Goal: Book appointment/travel/reservation

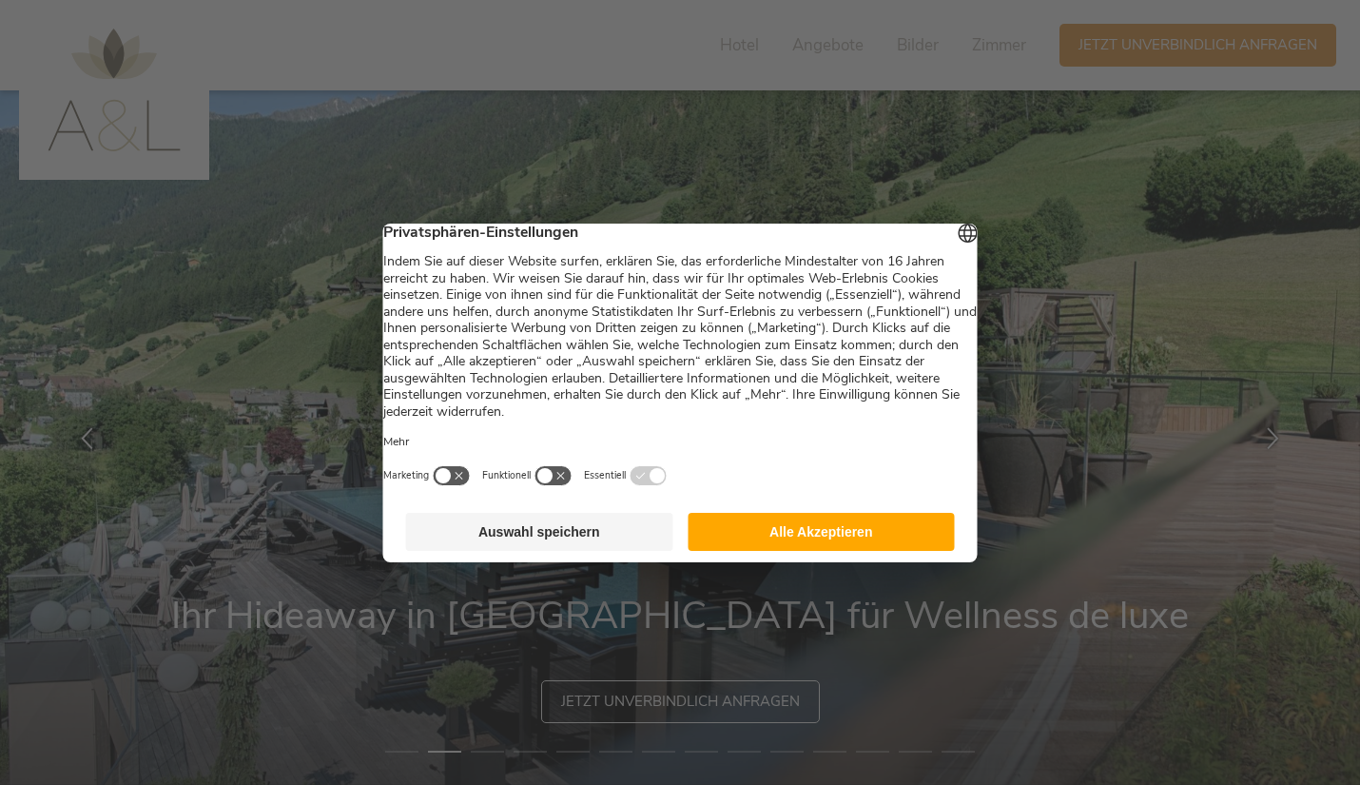
click at [832, 544] on button "Alle Akzeptieren" at bounding box center [821, 532] width 267 height 38
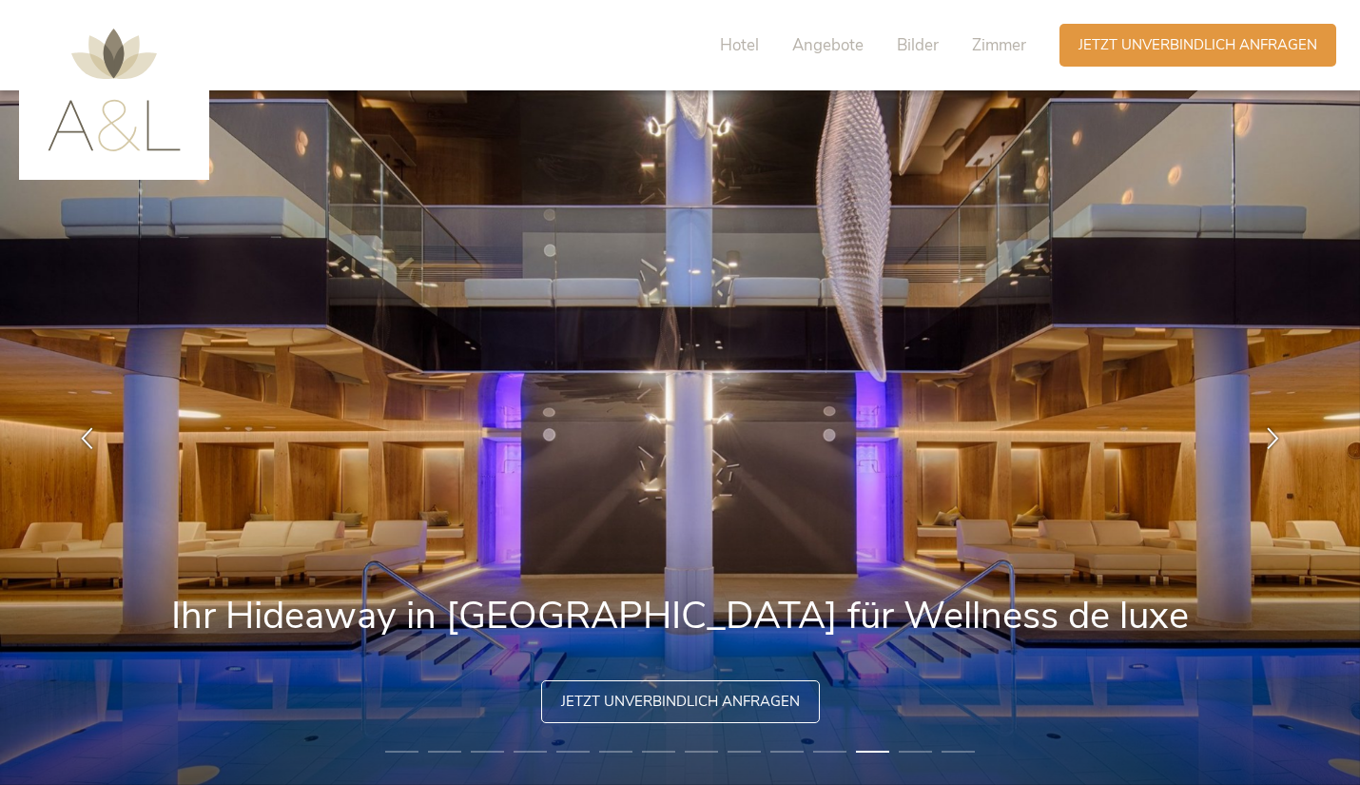
click at [203, 532] on img at bounding box center [680, 437] width 1360 height 694
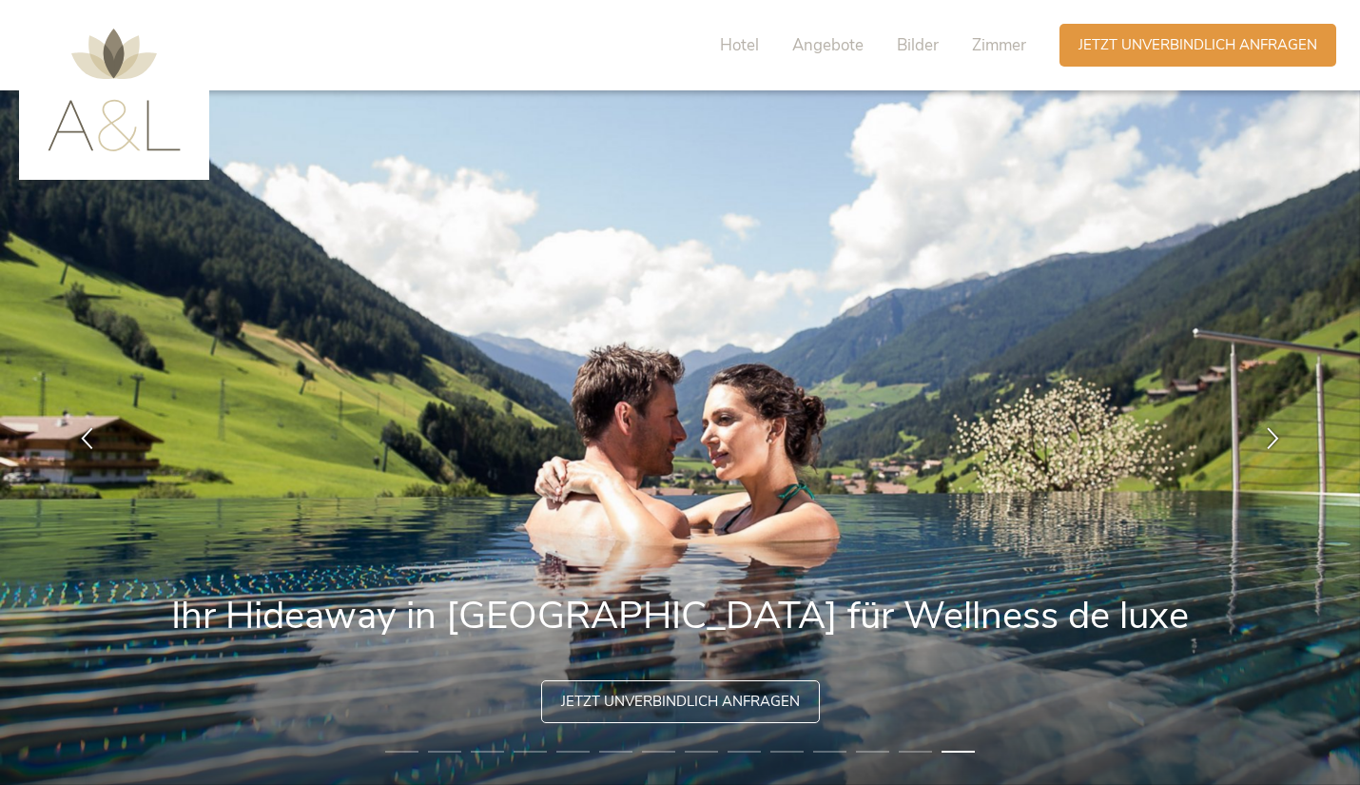
click at [1265, 432] on icon at bounding box center [1273, 438] width 22 height 22
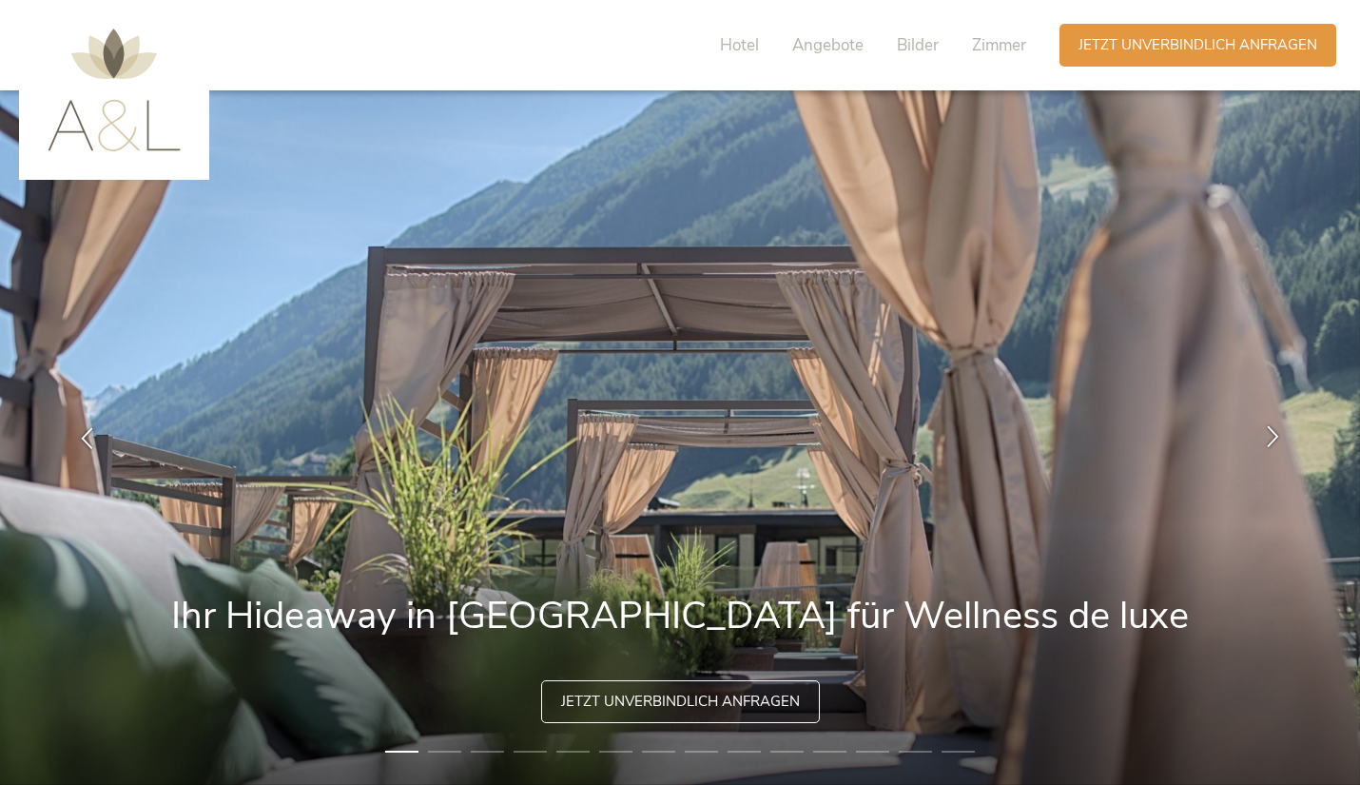
click at [1269, 440] on icon at bounding box center [1273, 436] width 22 height 22
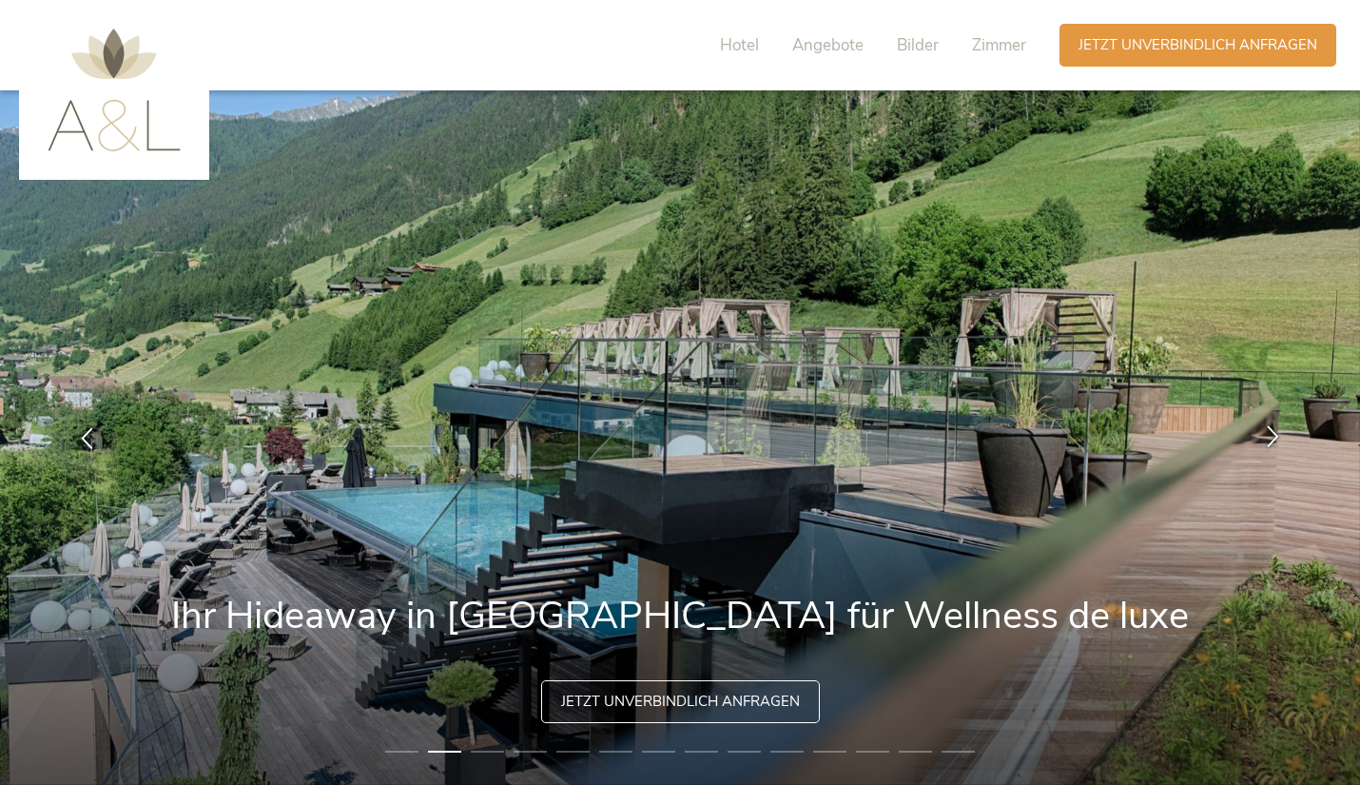
click at [1274, 439] on icon at bounding box center [1273, 436] width 22 height 22
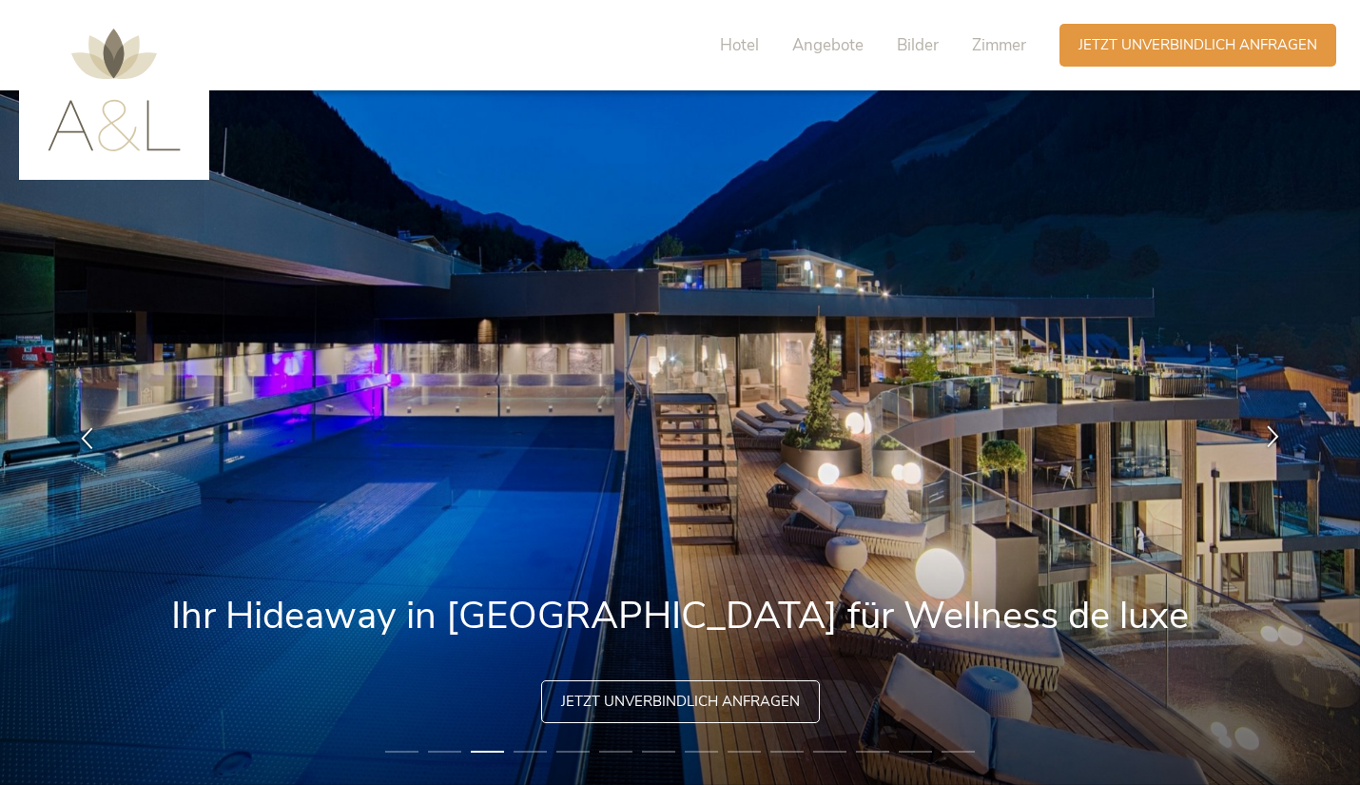
click at [1266, 438] on icon at bounding box center [1273, 436] width 22 height 22
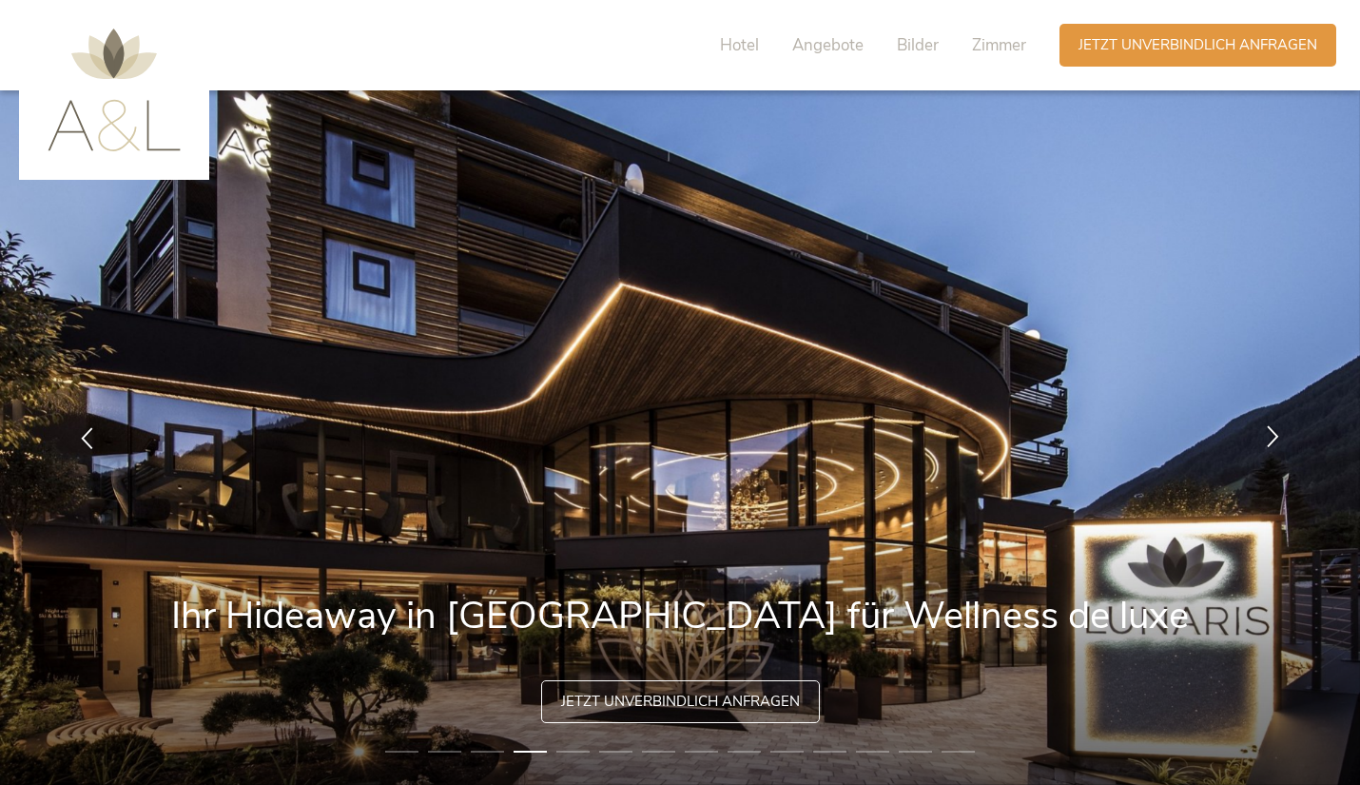
click at [1261, 446] on div at bounding box center [1273, 438] width 60 height 60
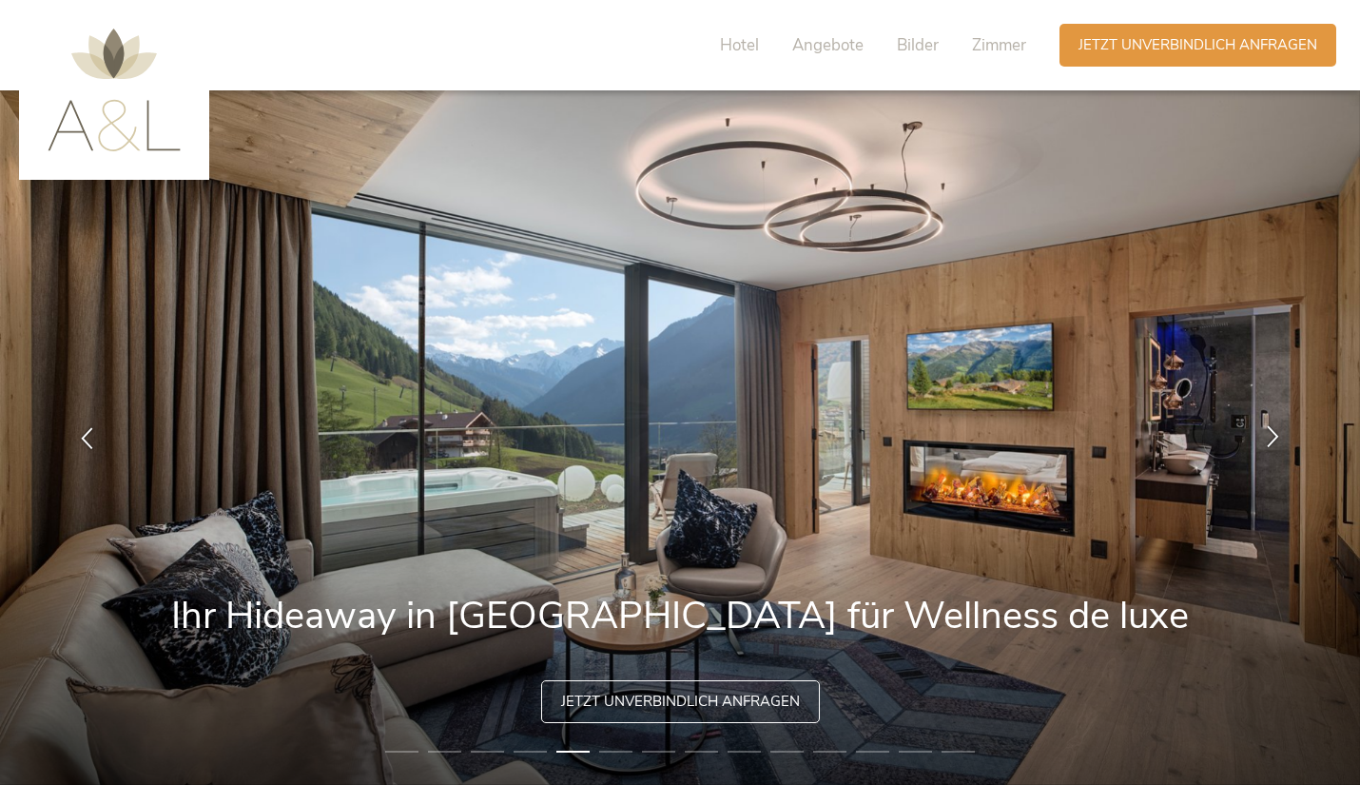
click at [1268, 439] on icon at bounding box center [1273, 436] width 22 height 22
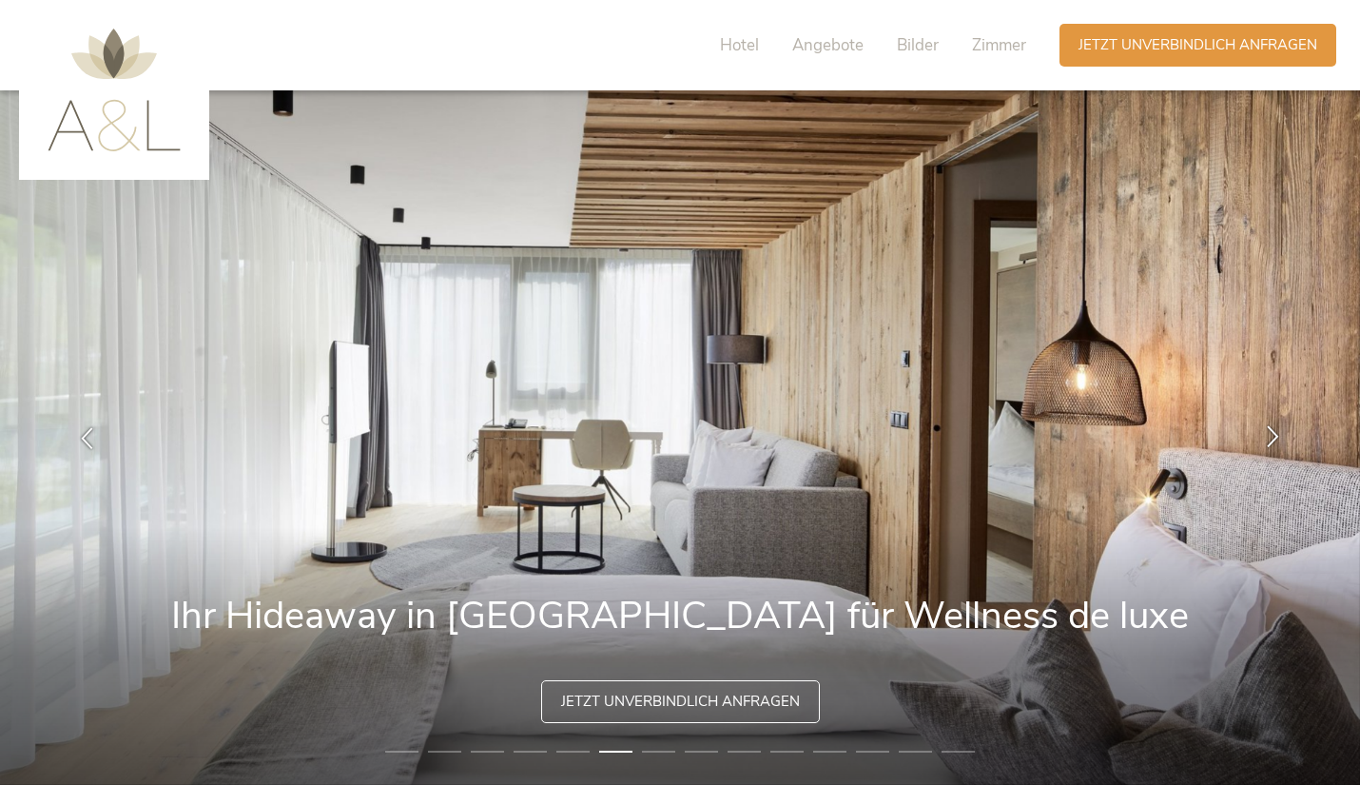
click at [1273, 434] on icon at bounding box center [1273, 436] width 22 height 22
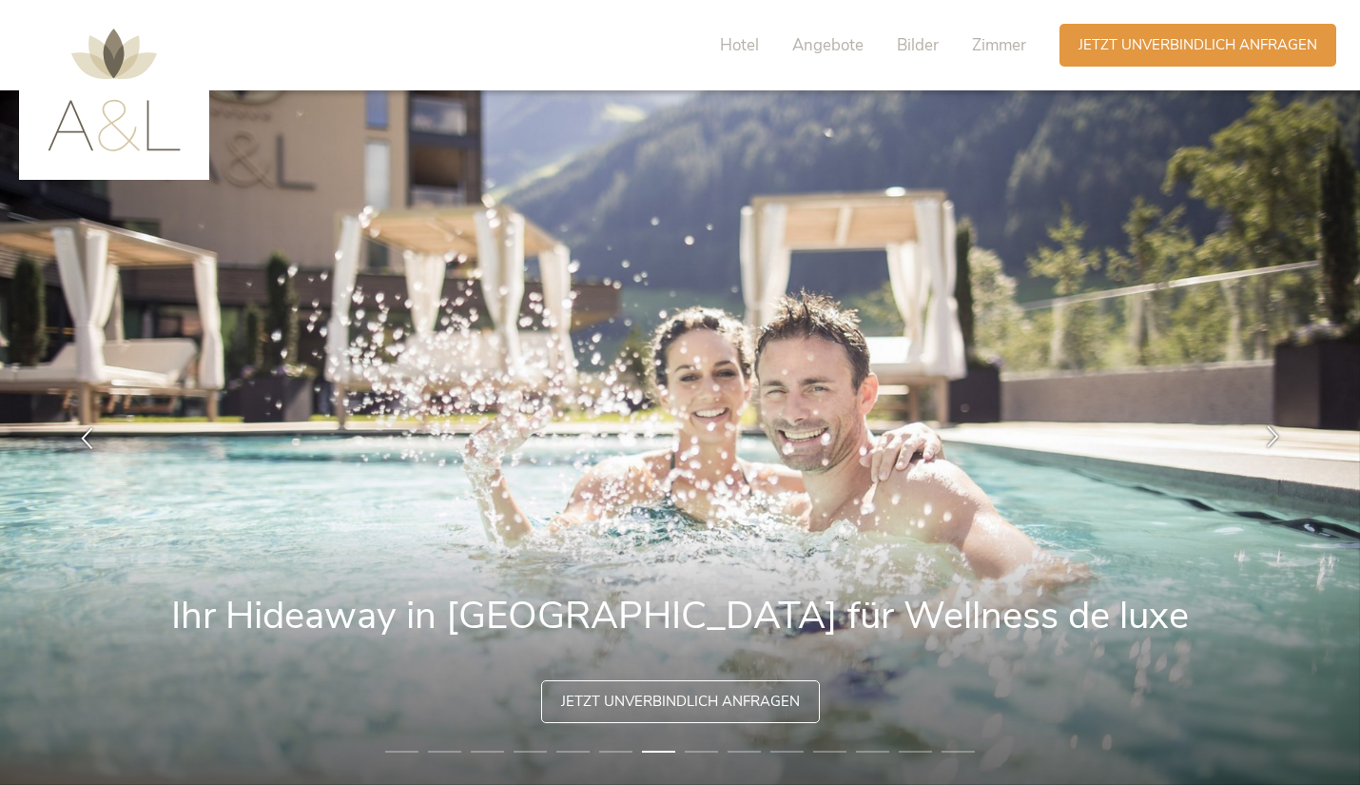
click at [1269, 442] on icon at bounding box center [1273, 436] width 22 height 22
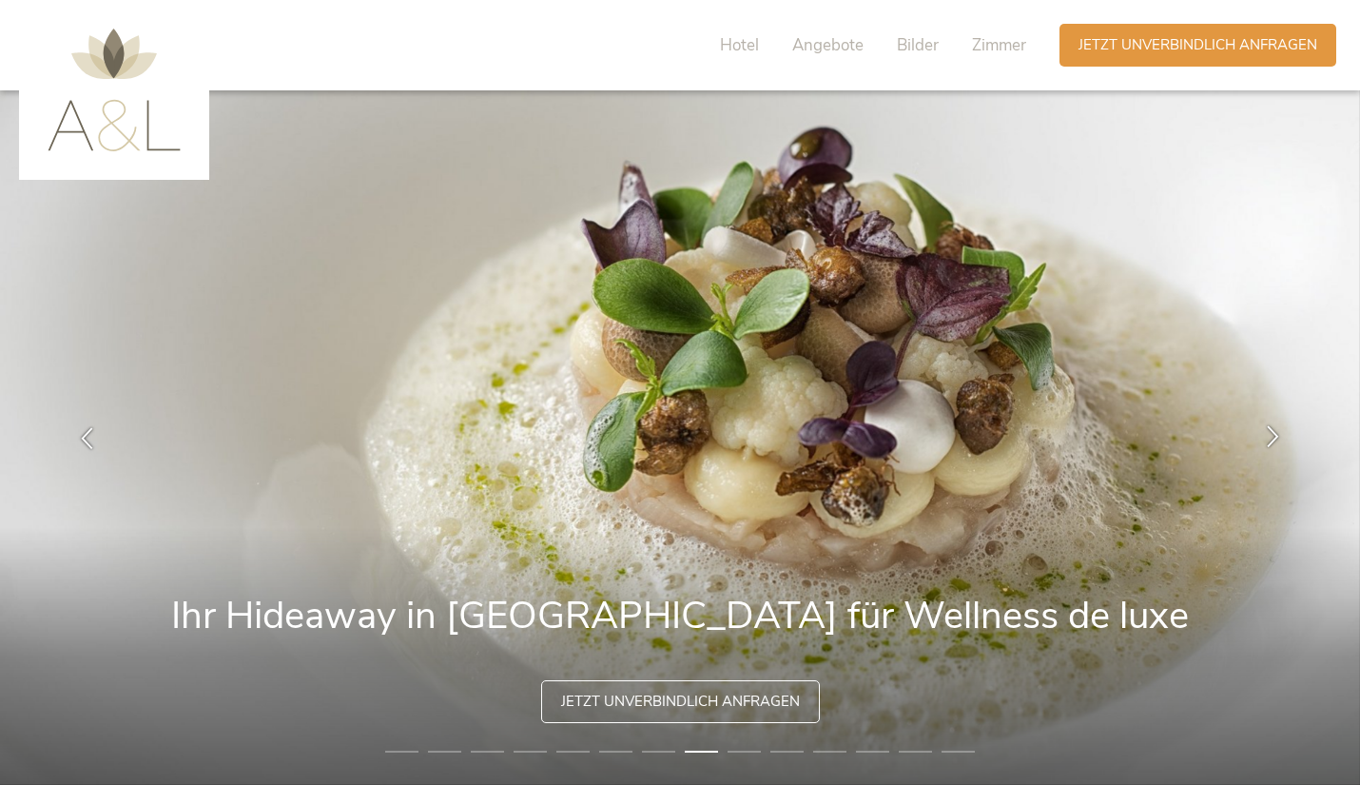
click at [1262, 446] on icon at bounding box center [1273, 436] width 22 height 22
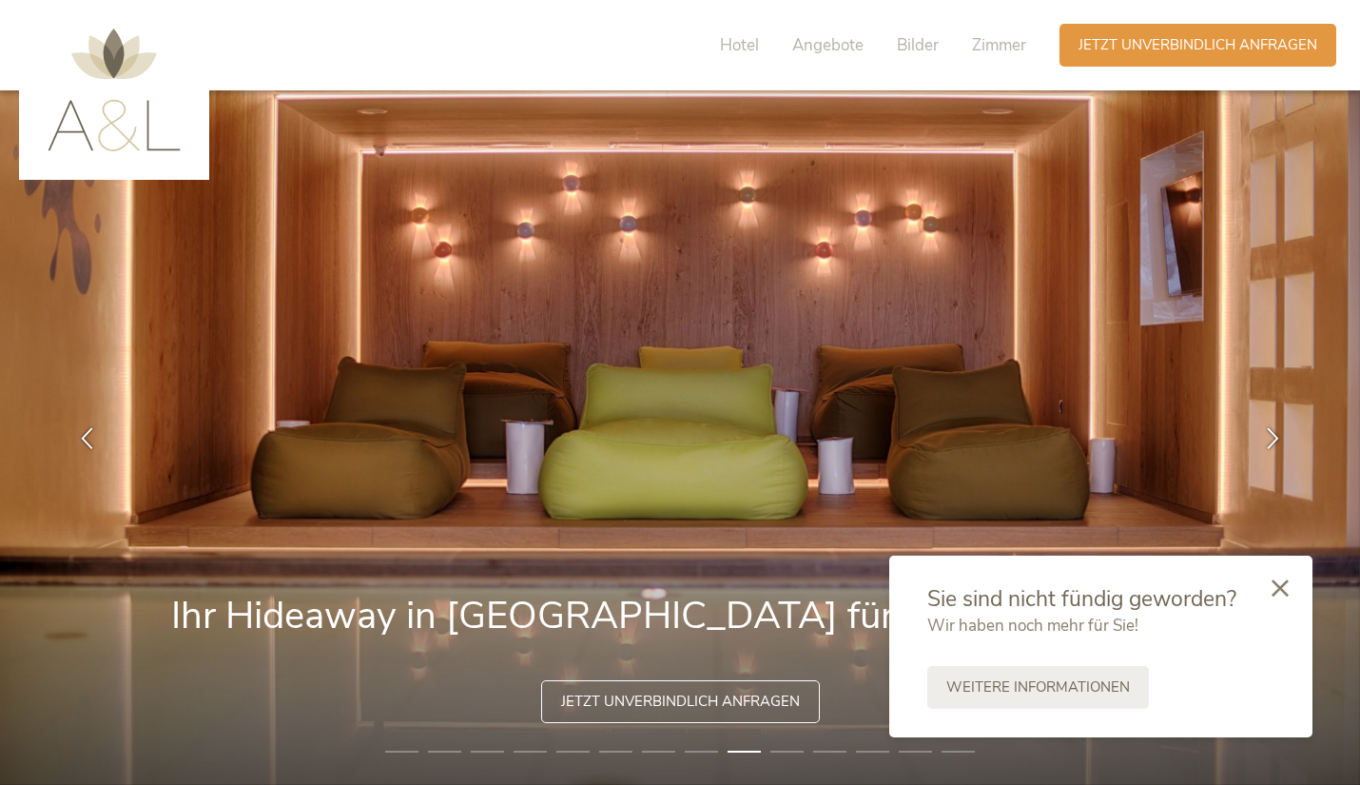
click at [1006, 31] on div "Hotel Angebote Bilder Zimmer" at bounding box center [877, 45] width 363 height 43
click at [1018, 53] on span "Zimmer" at bounding box center [999, 45] width 54 height 22
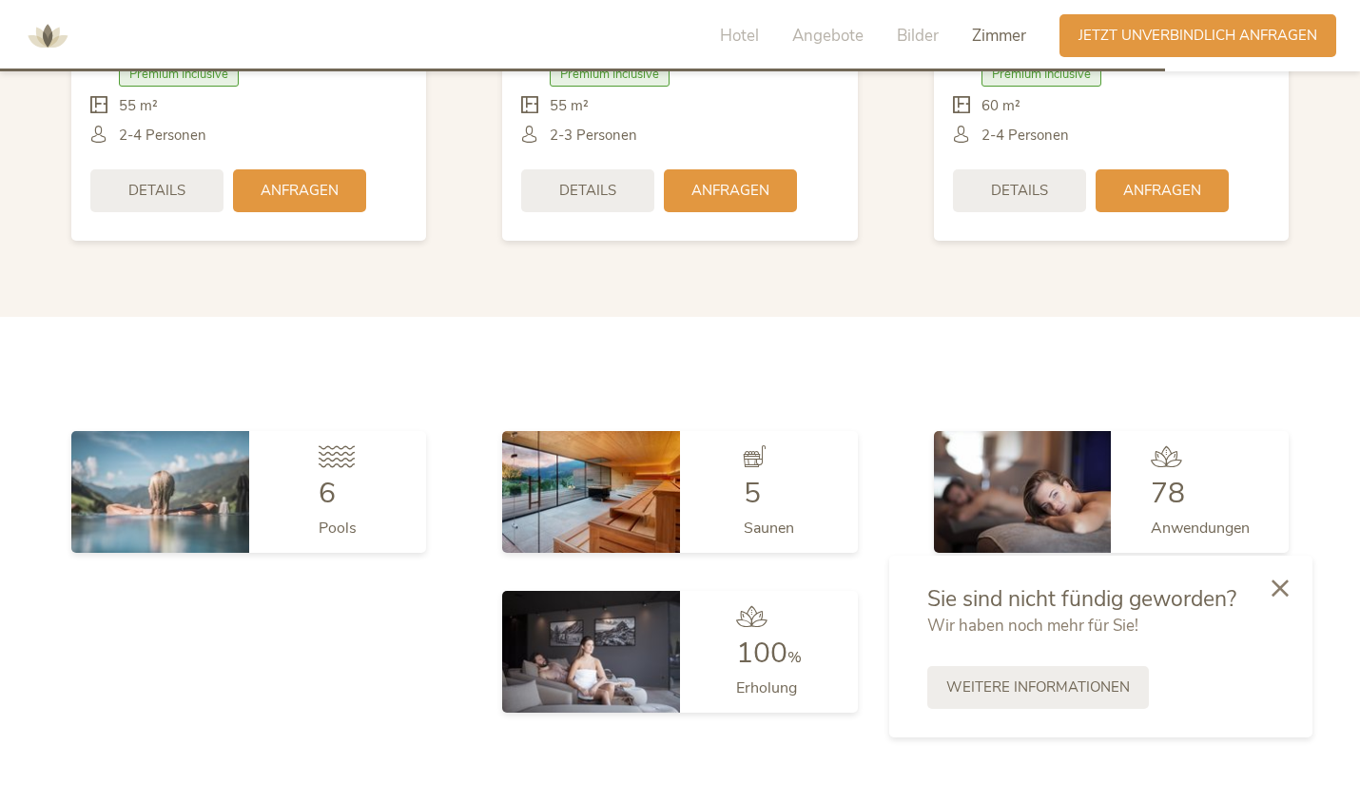
scroll to position [4999, 0]
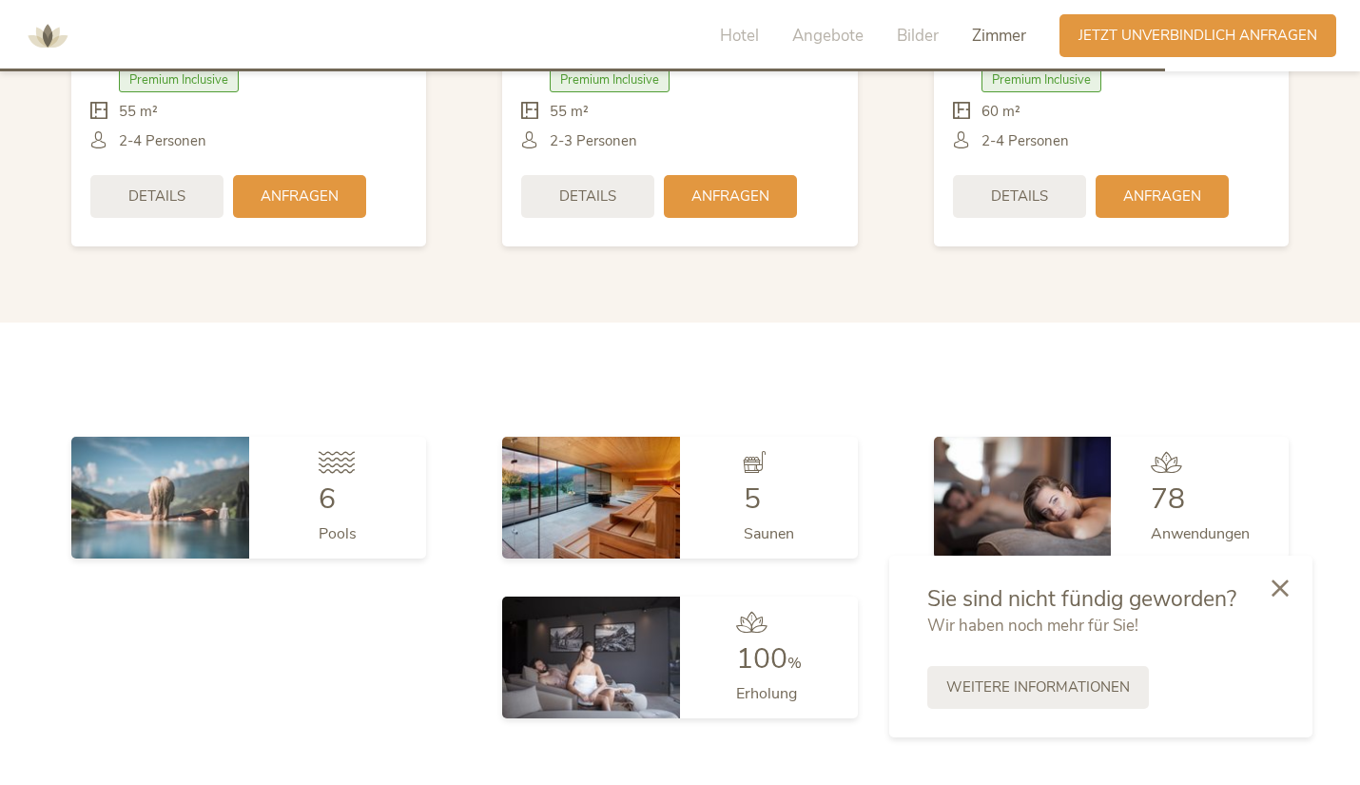
click at [1007, 32] on span "Zimmer" at bounding box center [999, 36] width 54 height 22
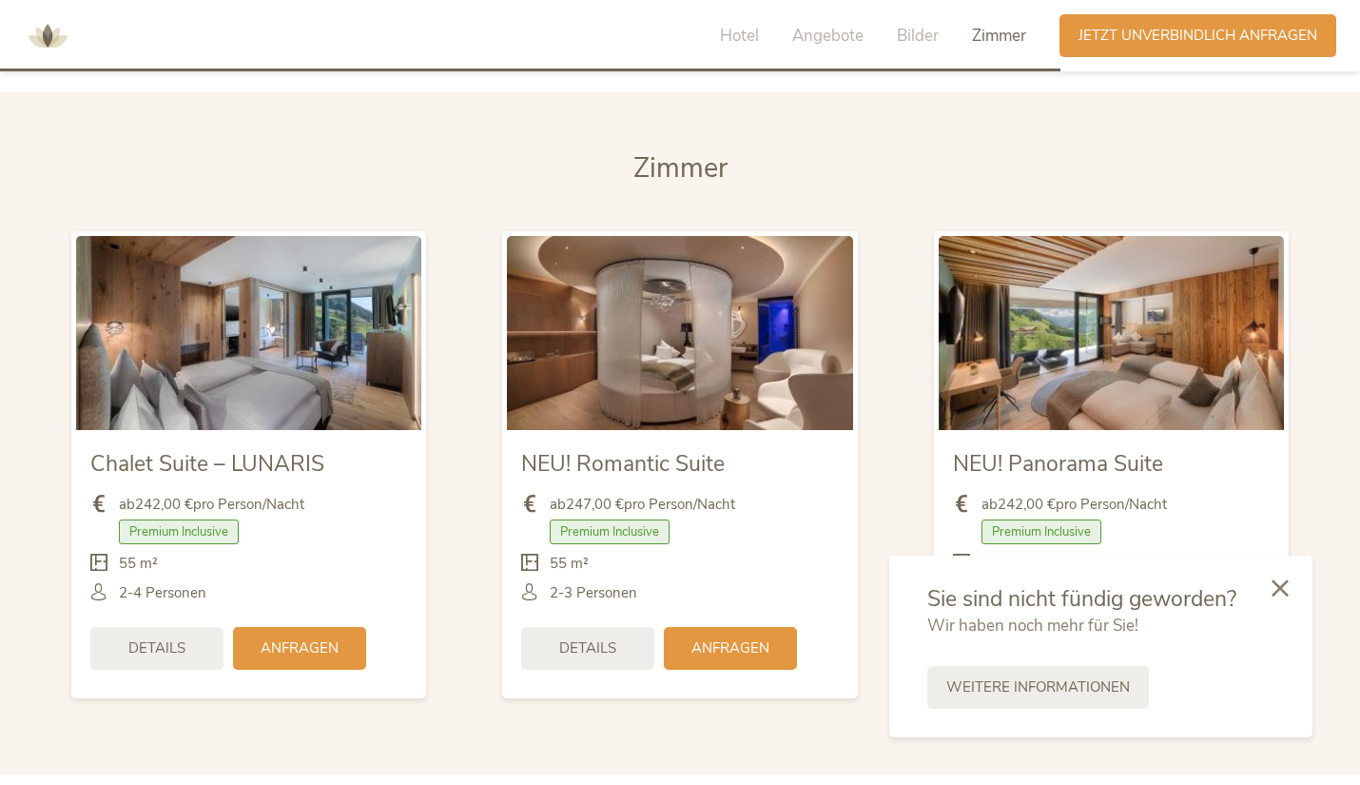
scroll to position [4544, 0]
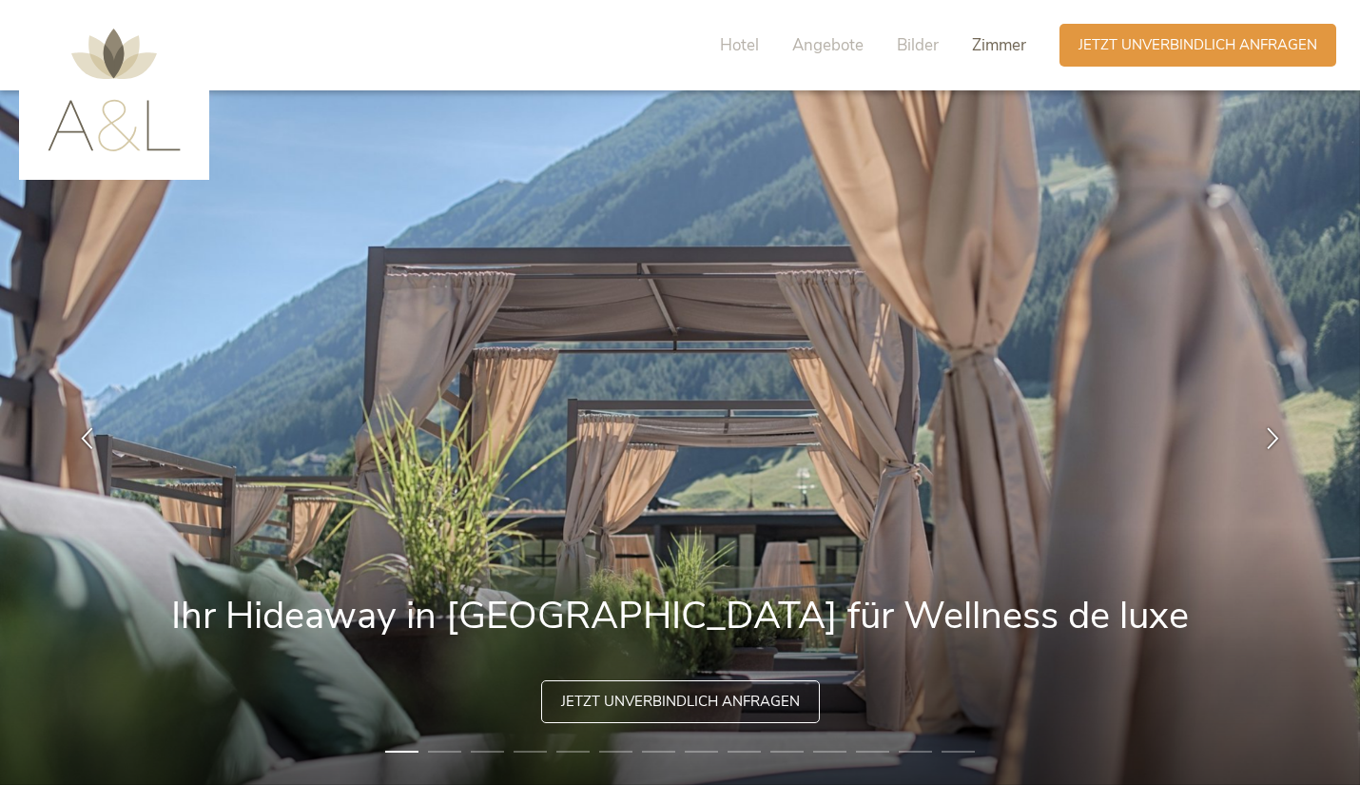
click at [1008, 41] on span "Zimmer" at bounding box center [999, 45] width 54 height 22
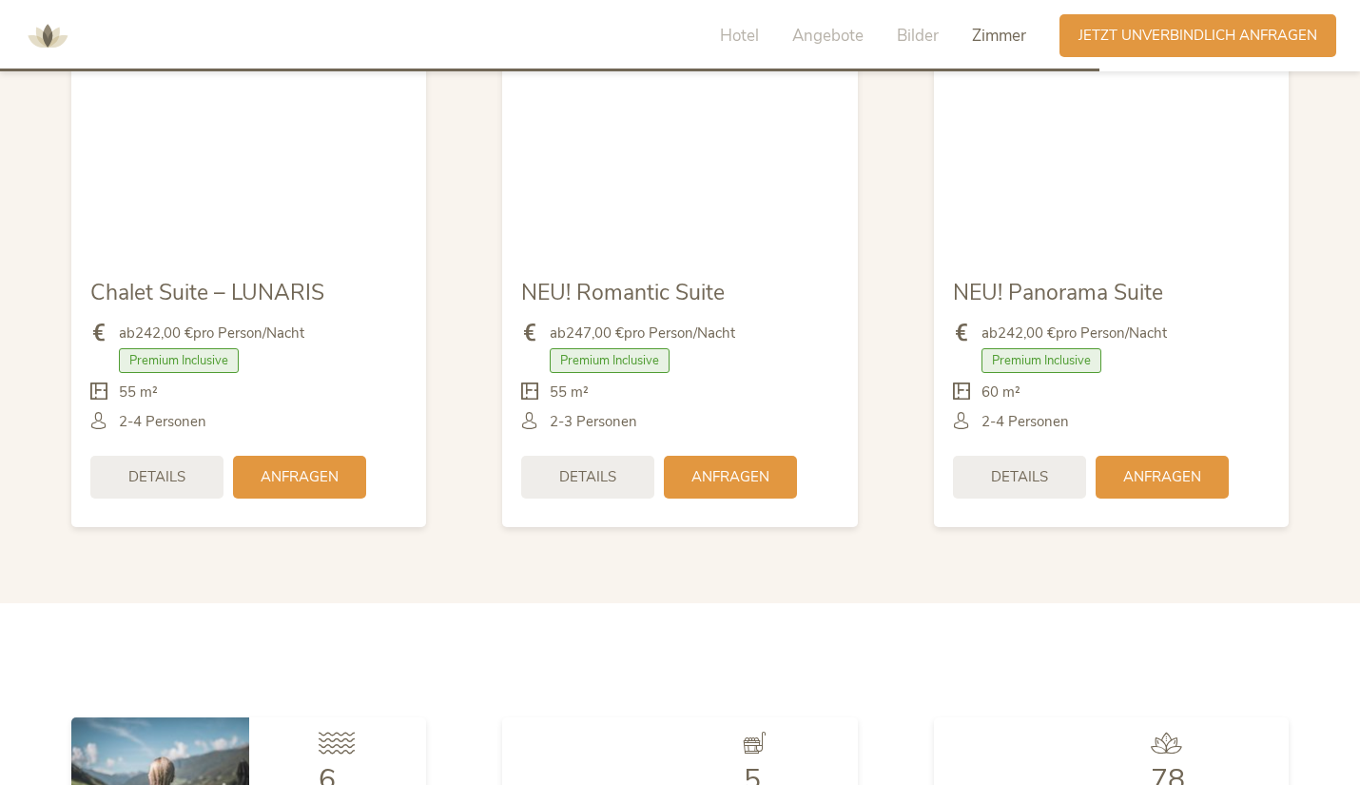
scroll to position [4708, 0]
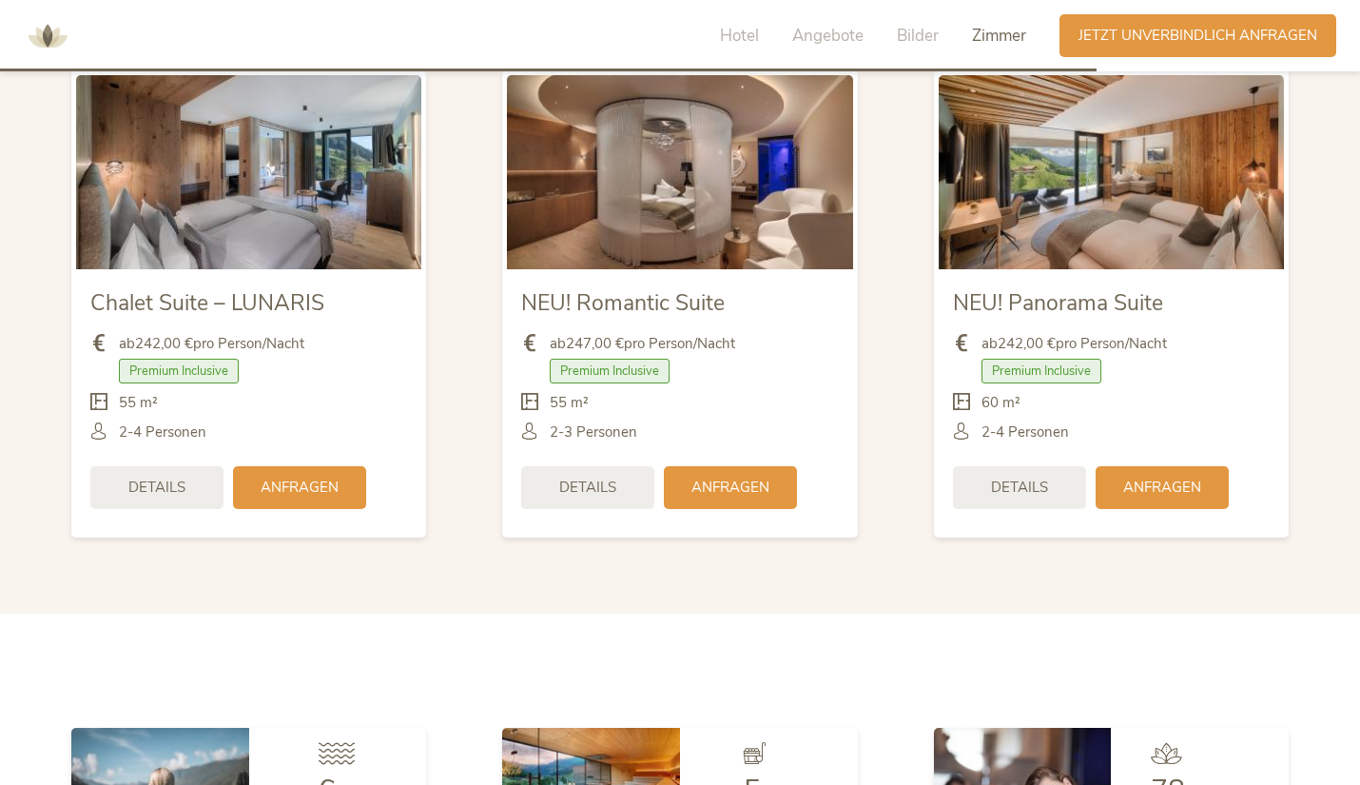
click at [165, 184] on img at bounding box center [248, 172] width 345 height 194
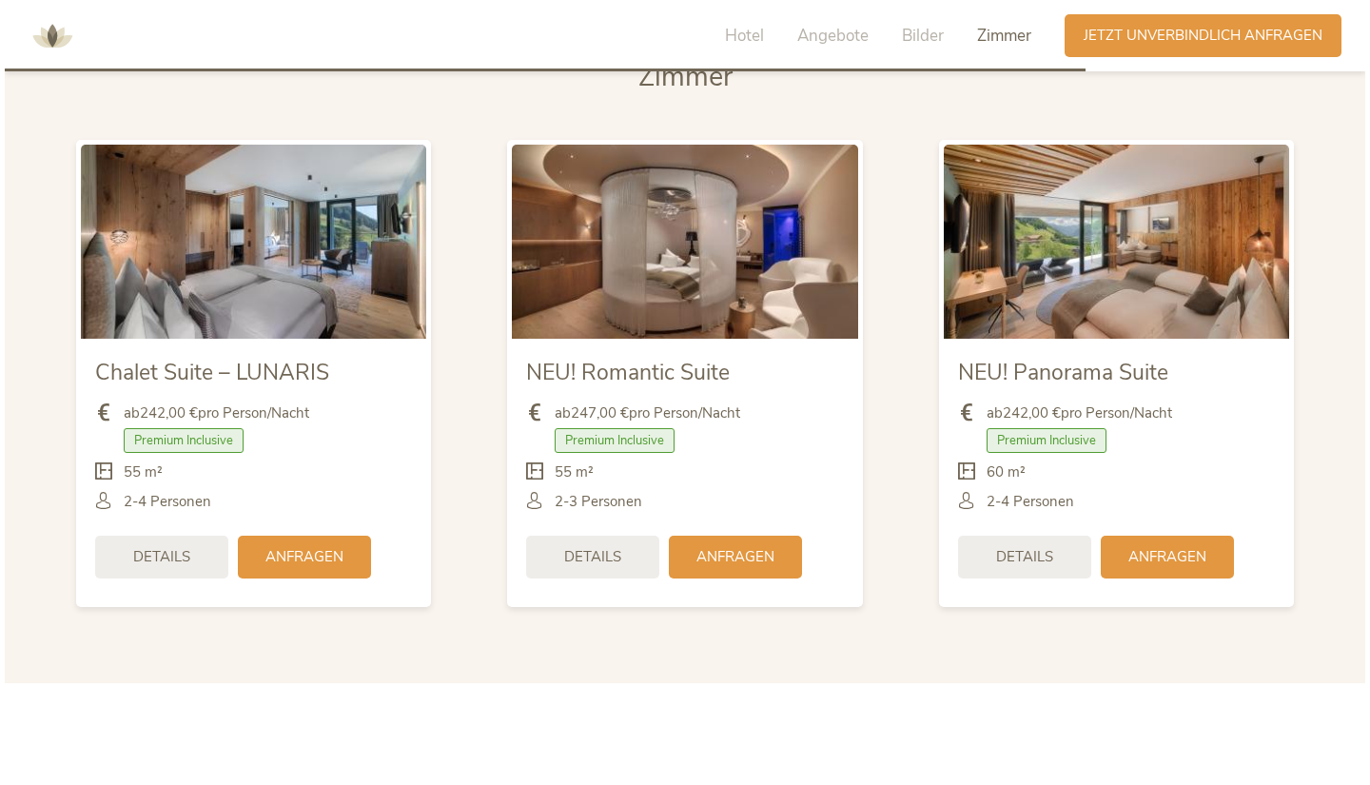
scroll to position [4635, 0]
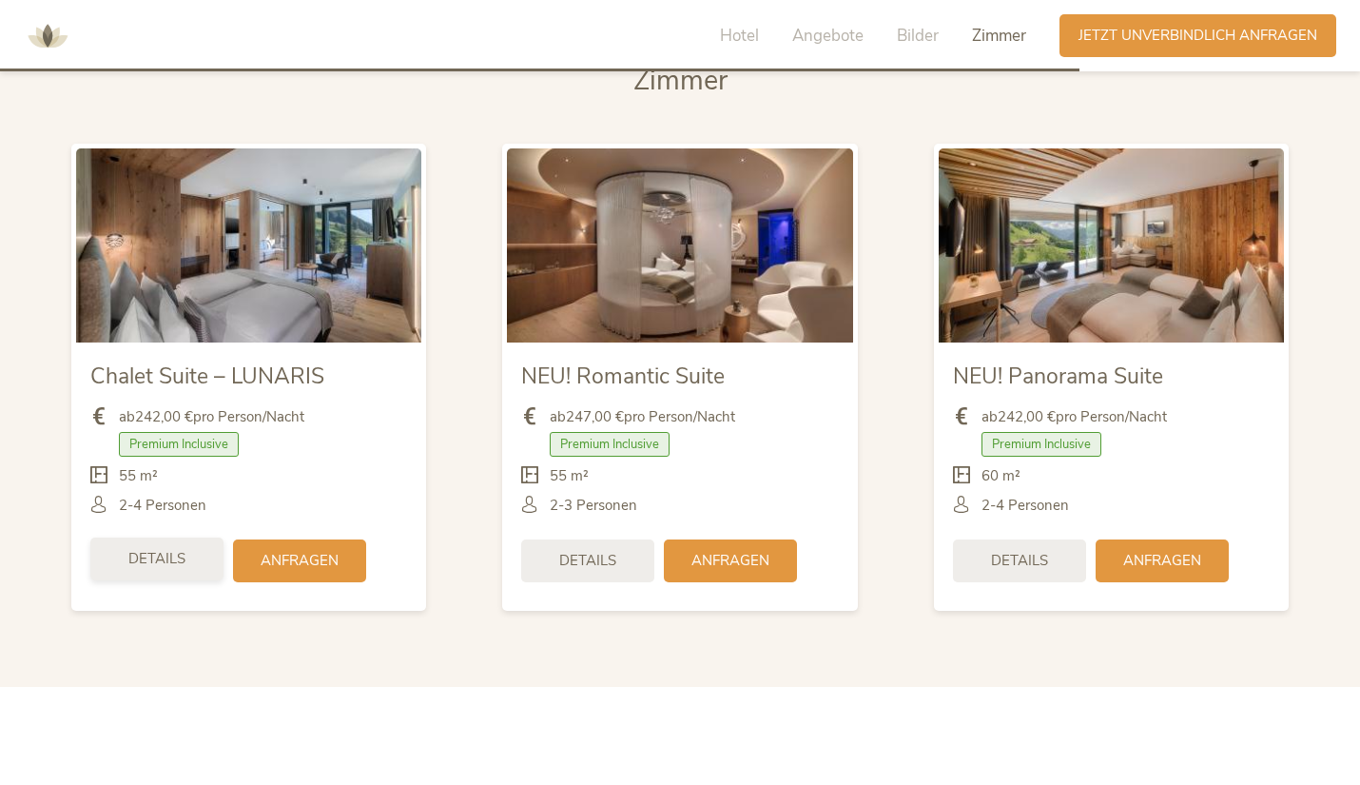
click at [149, 570] on div "Details" at bounding box center [156, 558] width 133 height 43
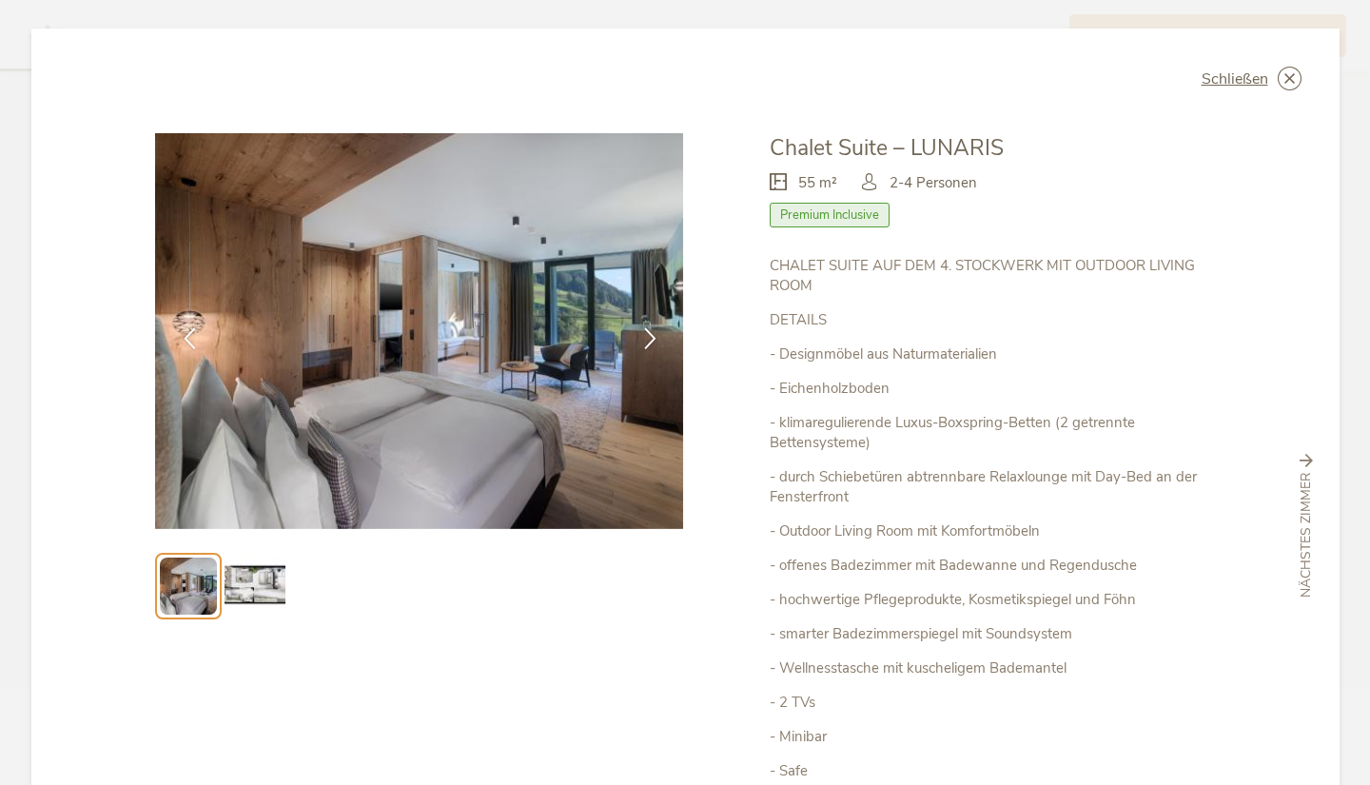
click at [636, 314] on div at bounding box center [650, 338] width 60 height 60
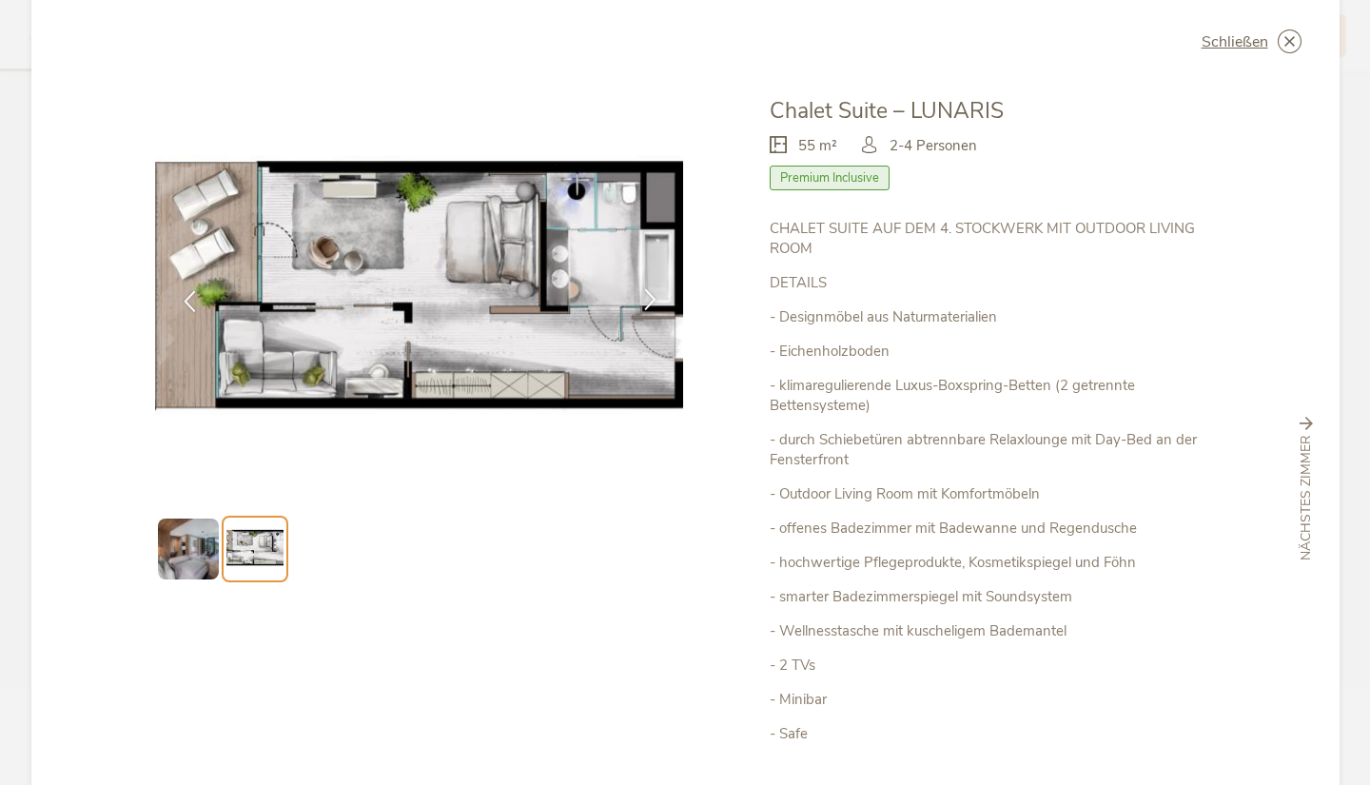
scroll to position [33, 0]
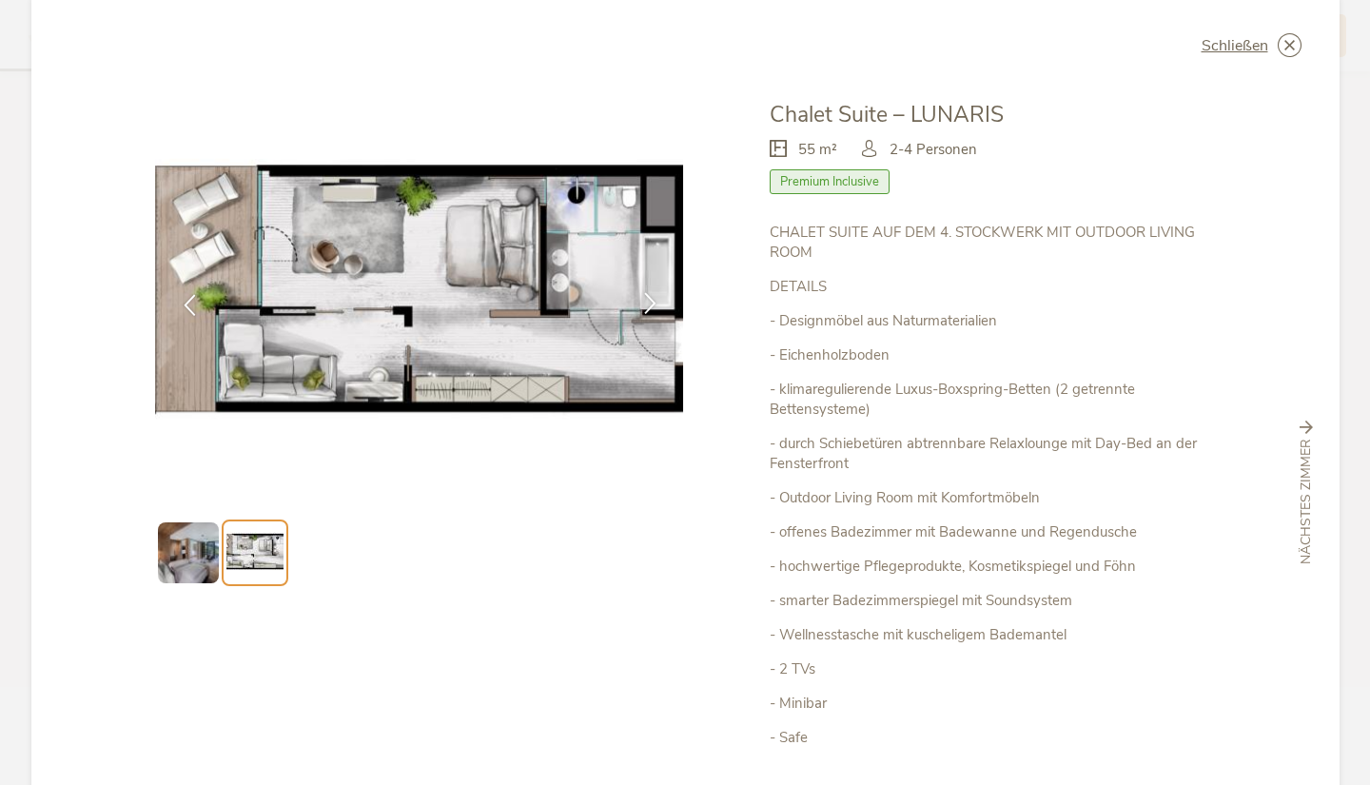
click at [639, 295] on icon at bounding box center [650, 303] width 22 height 22
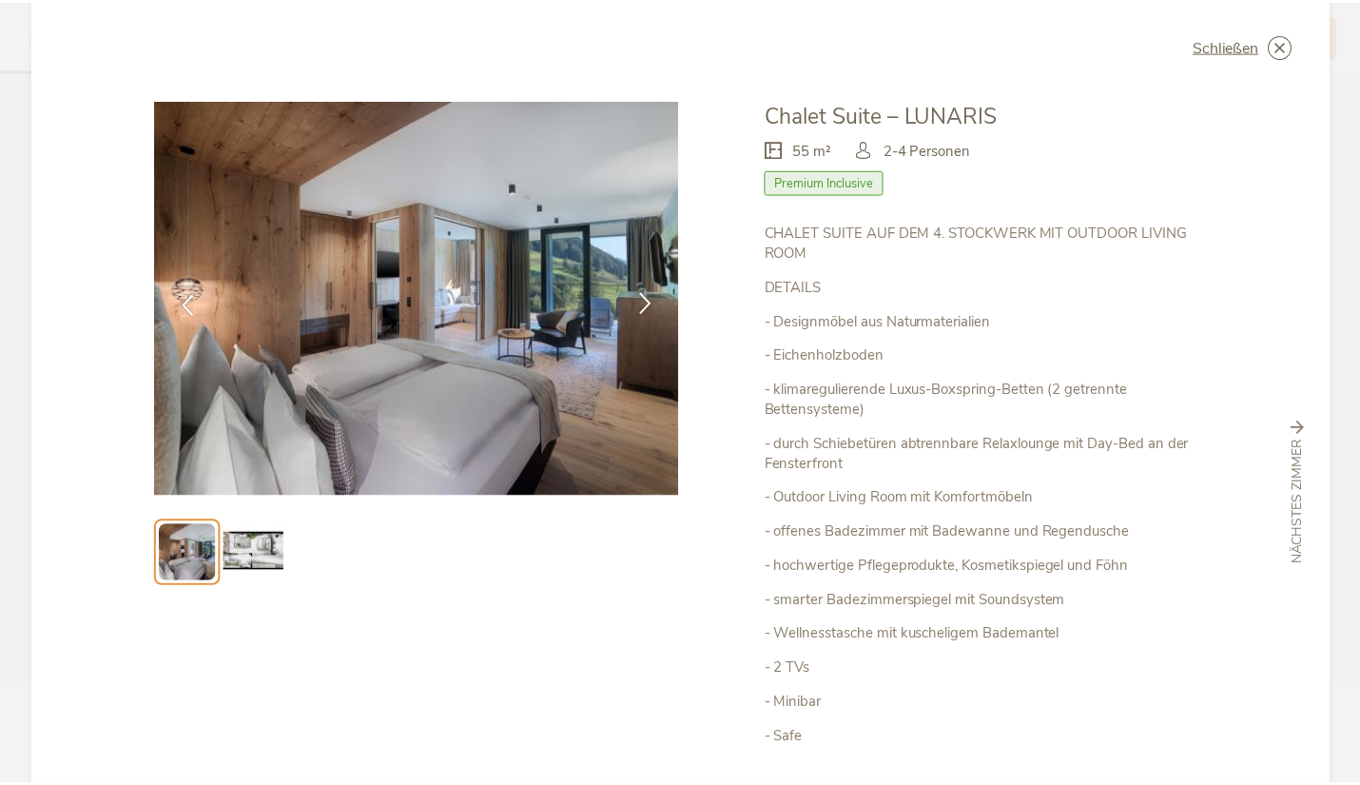
scroll to position [0, 0]
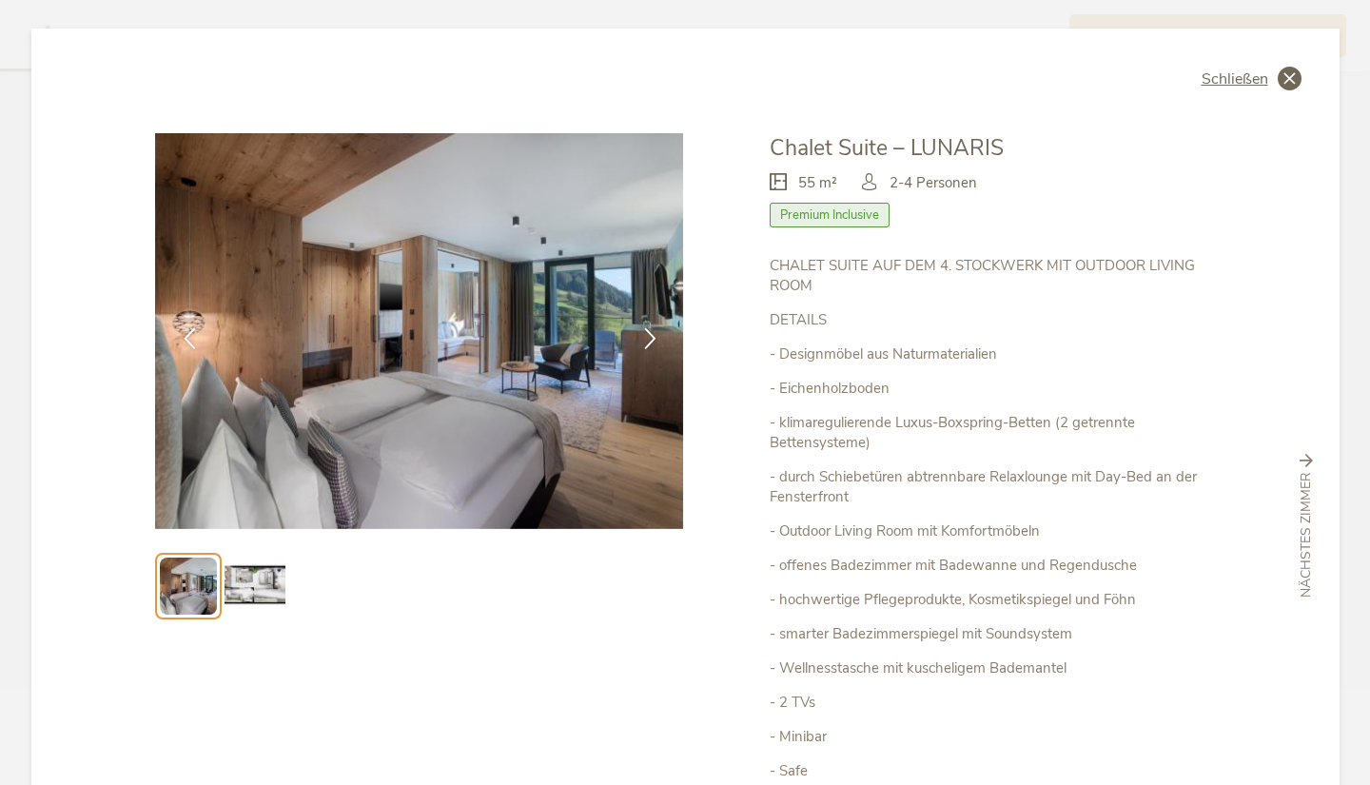
click at [1243, 75] on span "Schließen" at bounding box center [1234, 78] width 67 height 15
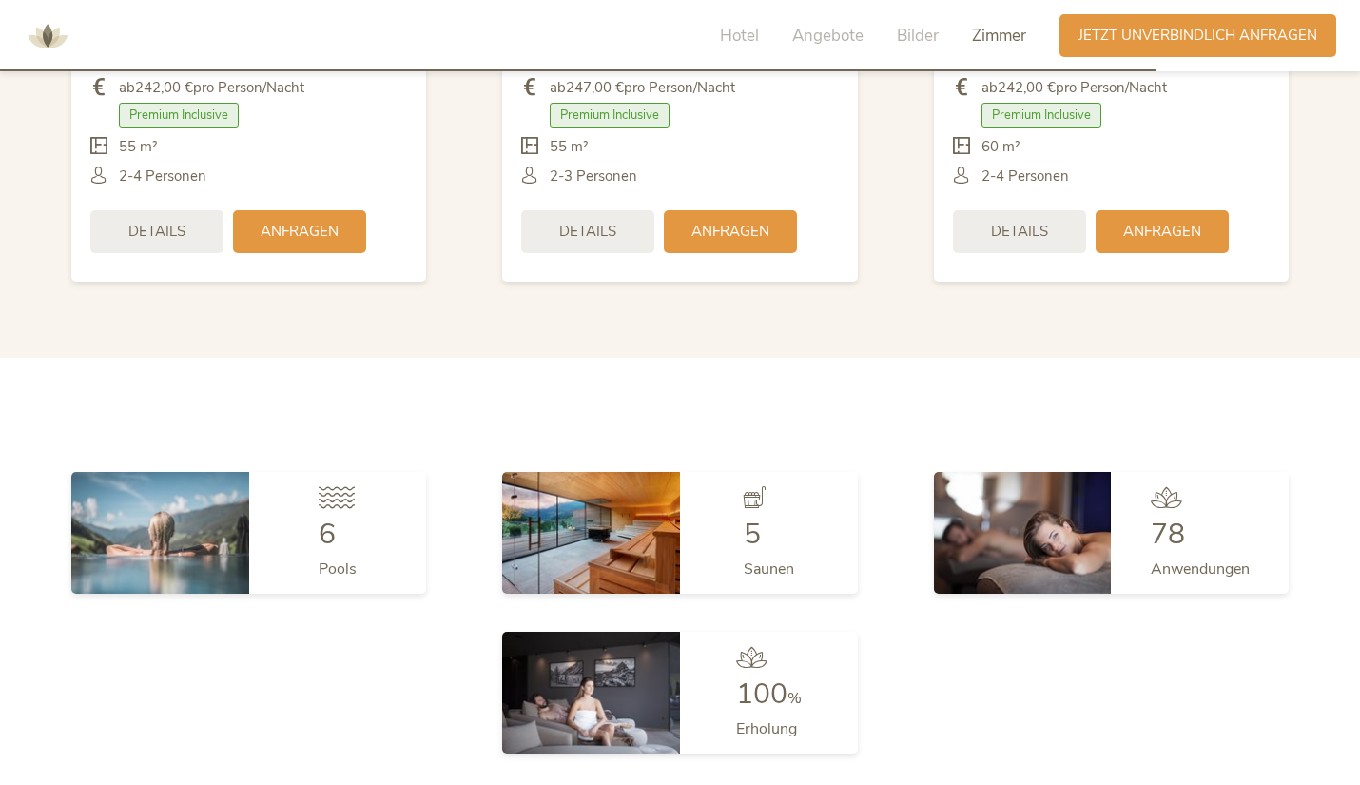
scroll to position [4965, 0]
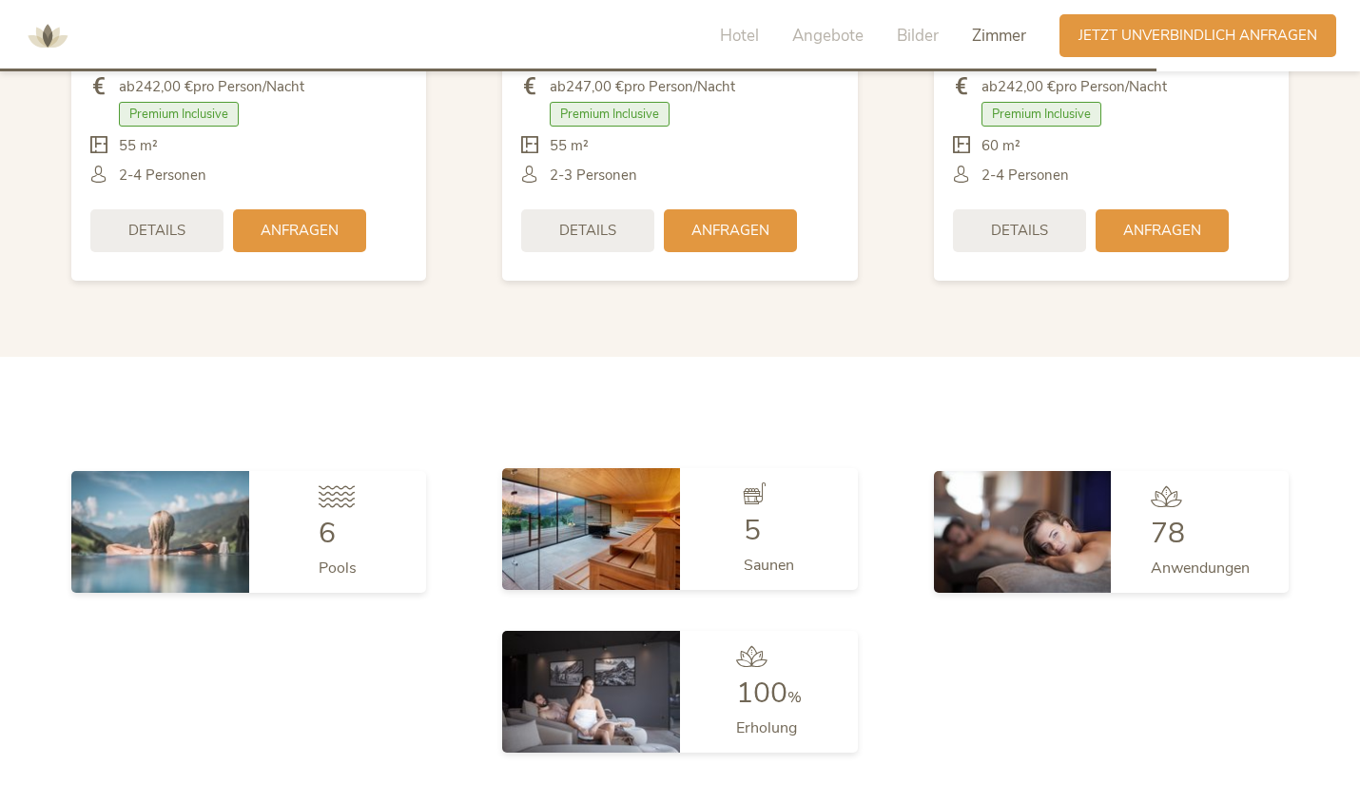
click at [793, 534] on div "5" at bounding box center [769, 531] width 50 height 29
click at [655, 555] on img at bounding box center [591, 529] width 178 height 122
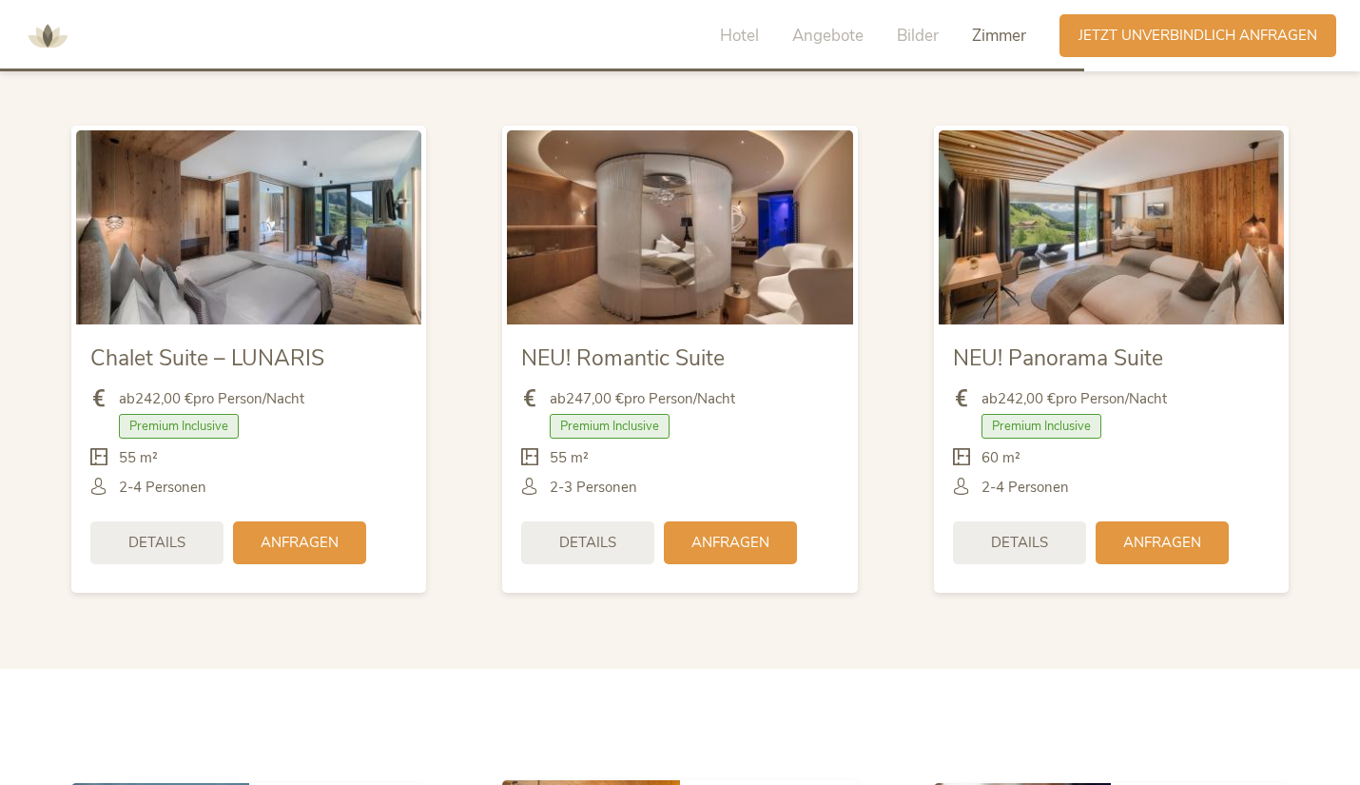
scroll to position [4651, 0]
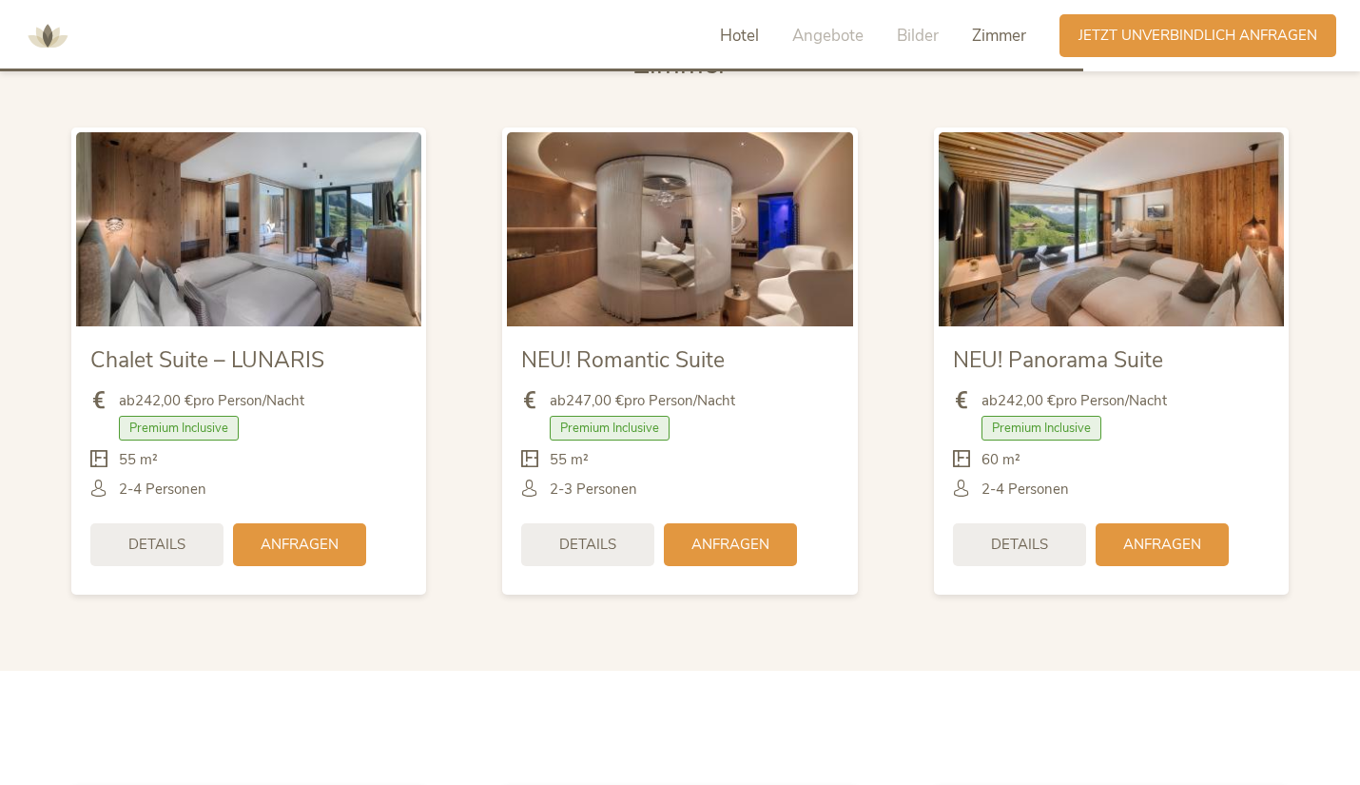
click at [737, 41] on span "Hotel" at bounding box center [739, 36] width 39 height 22
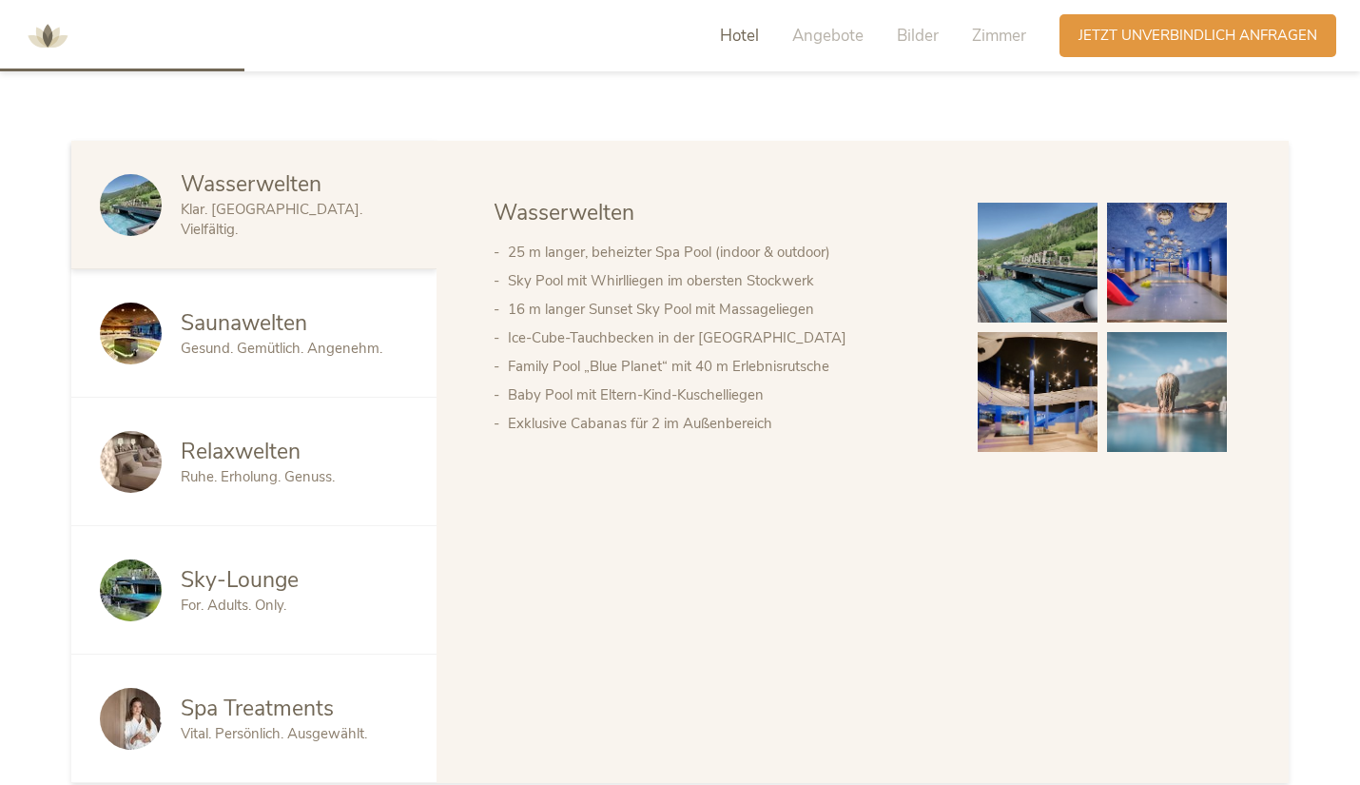
scroll to position [1062, 0]
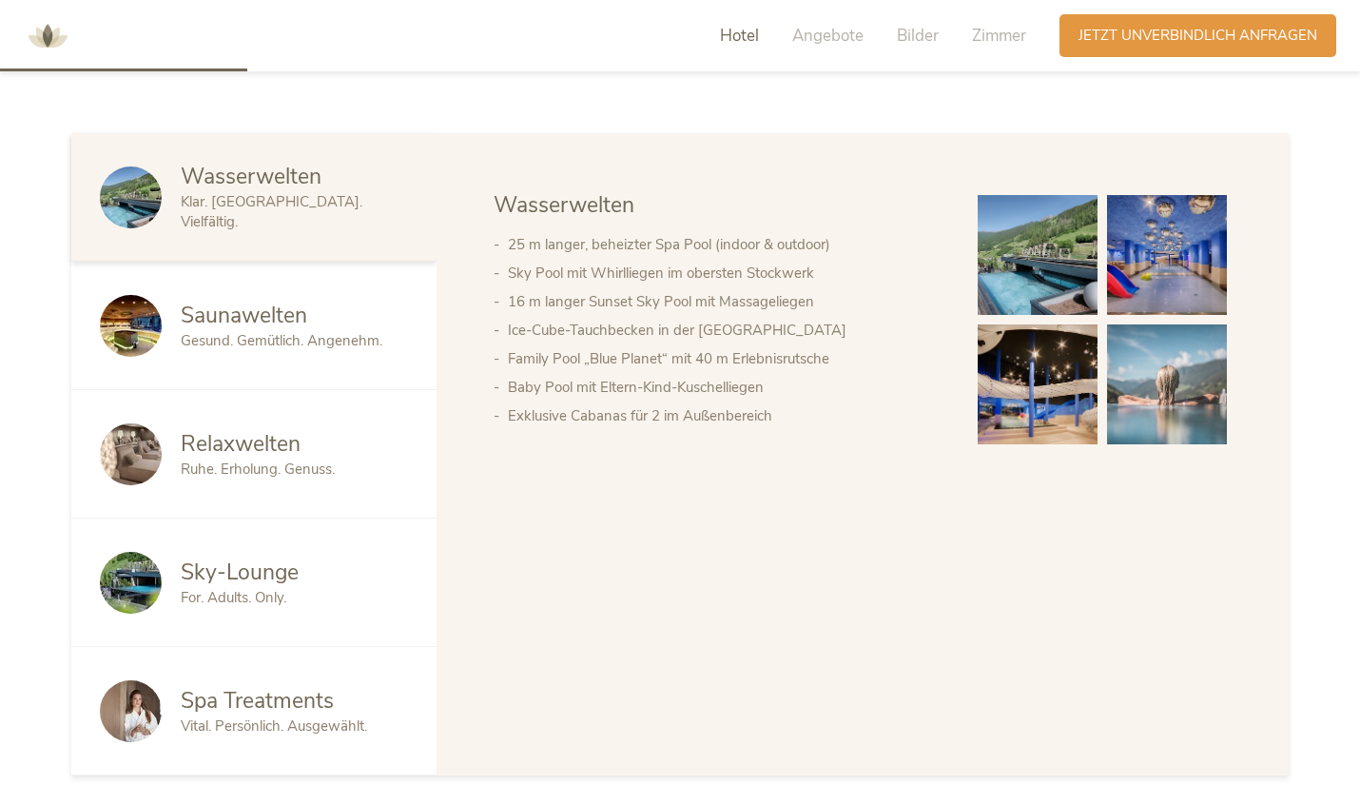
click at [271, 323] on span "Saunawelten" at bounding box center [244, 315] width 127 height 29
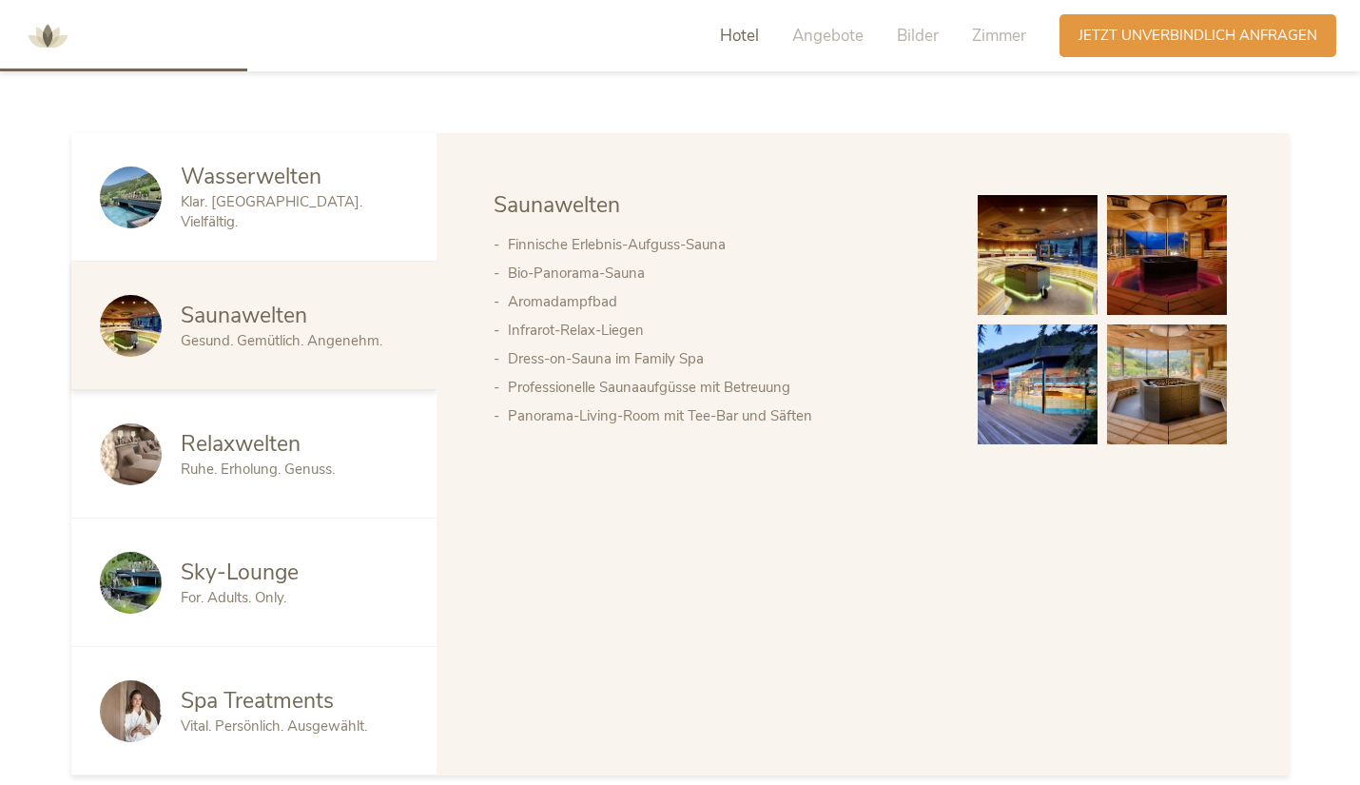
click at [183, 315] on span "Saunawelten" at bounding box center [244, 315] width 127 height 29
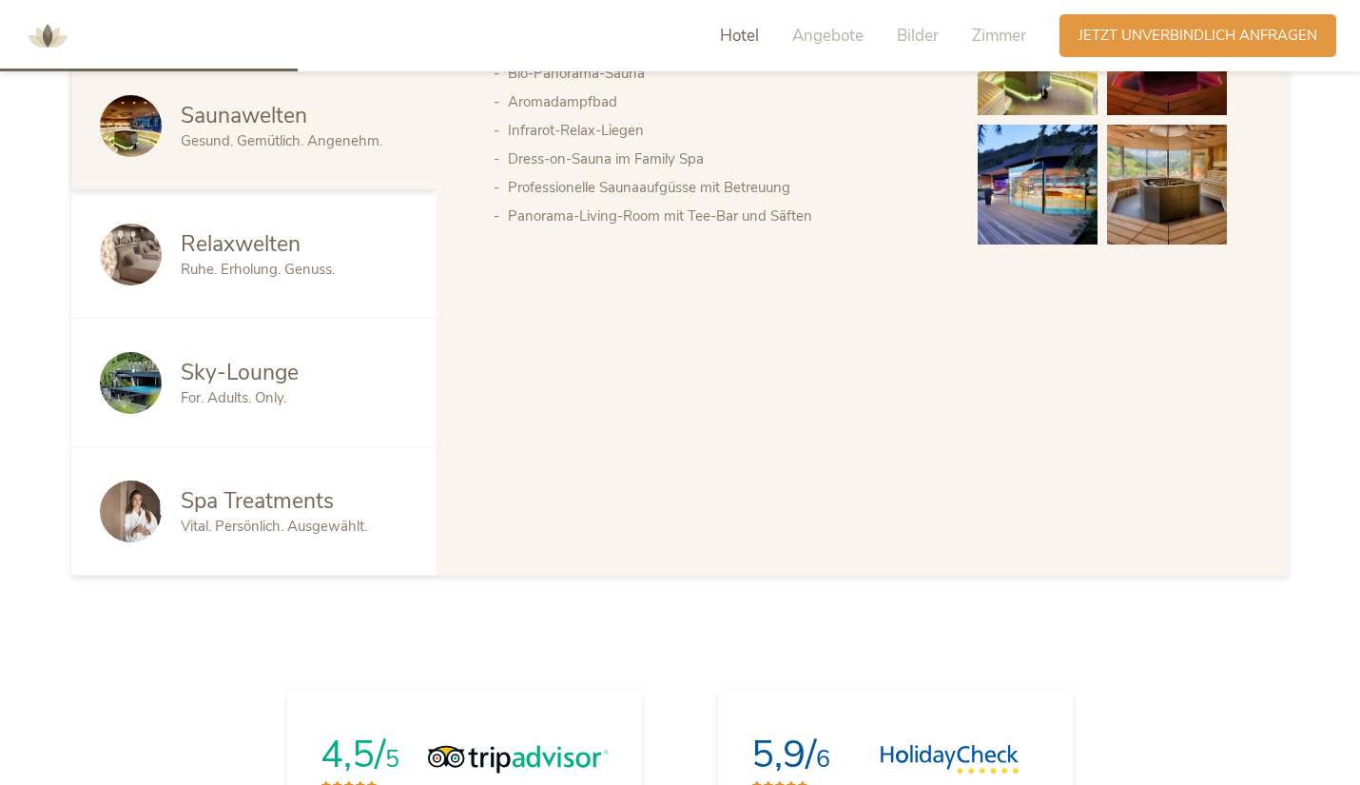
scroll to position [1288, 0]
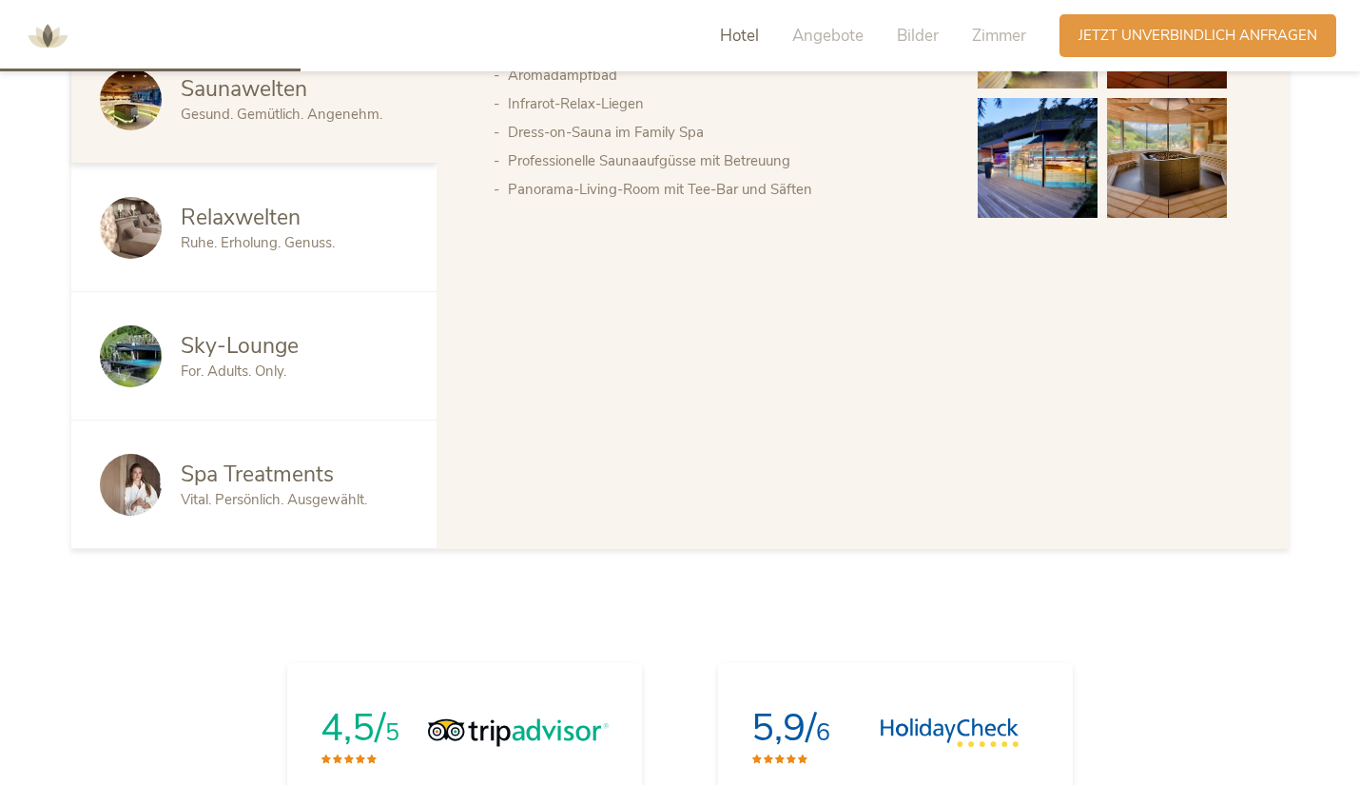
click at [205, 370] on span "For. Adults. Only." at bounding box center [234, 370] width 106 height 19
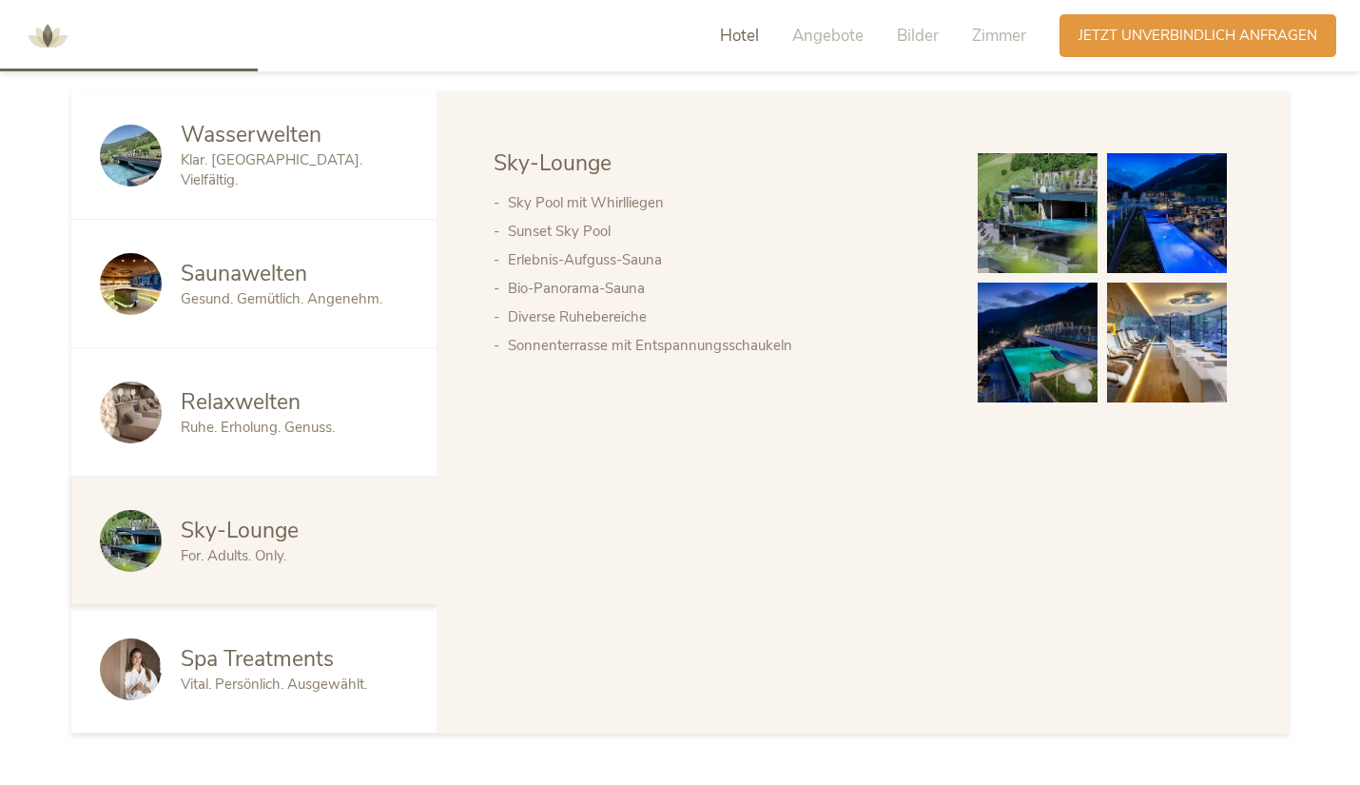
scroll to position [1109, 0]
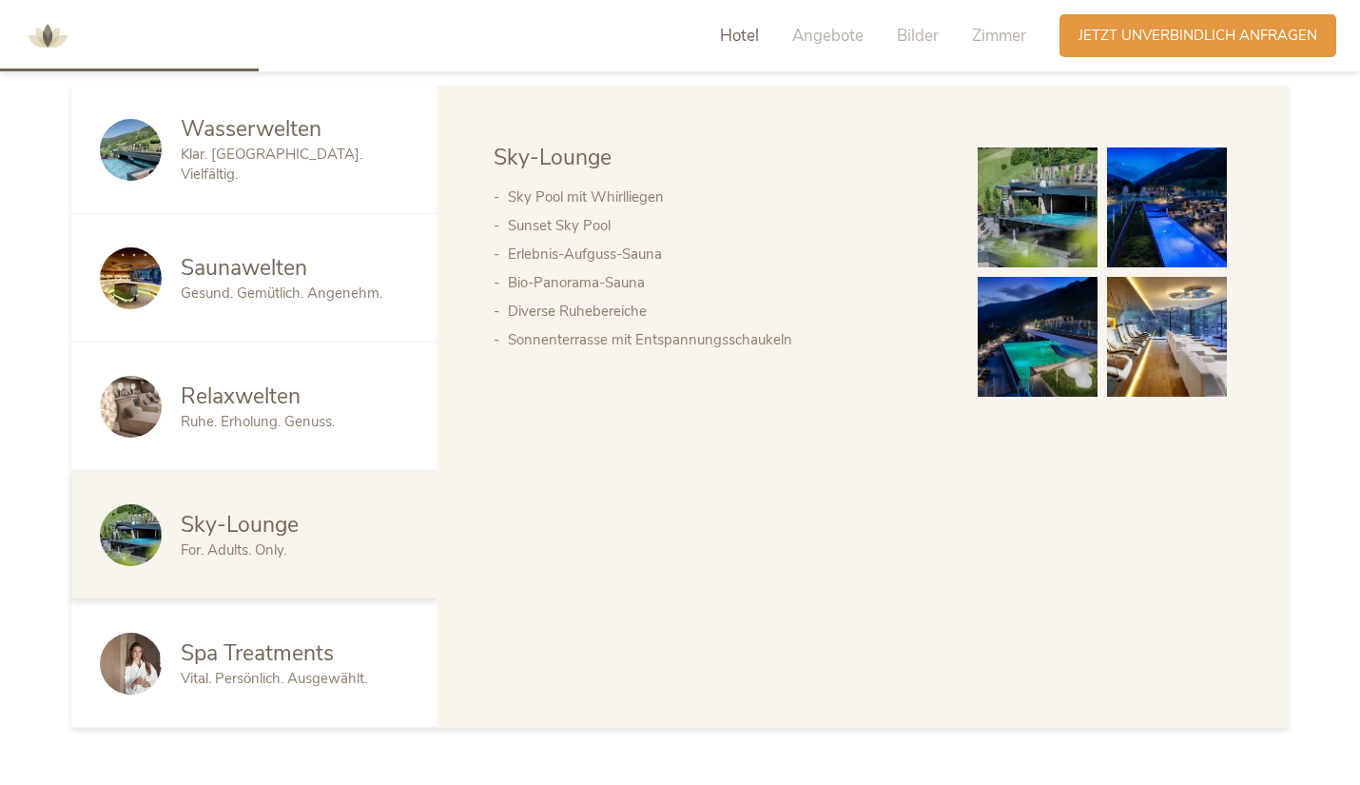
click at [1058, 225] on img at bounding box center [1038, 207] width 120 height 120
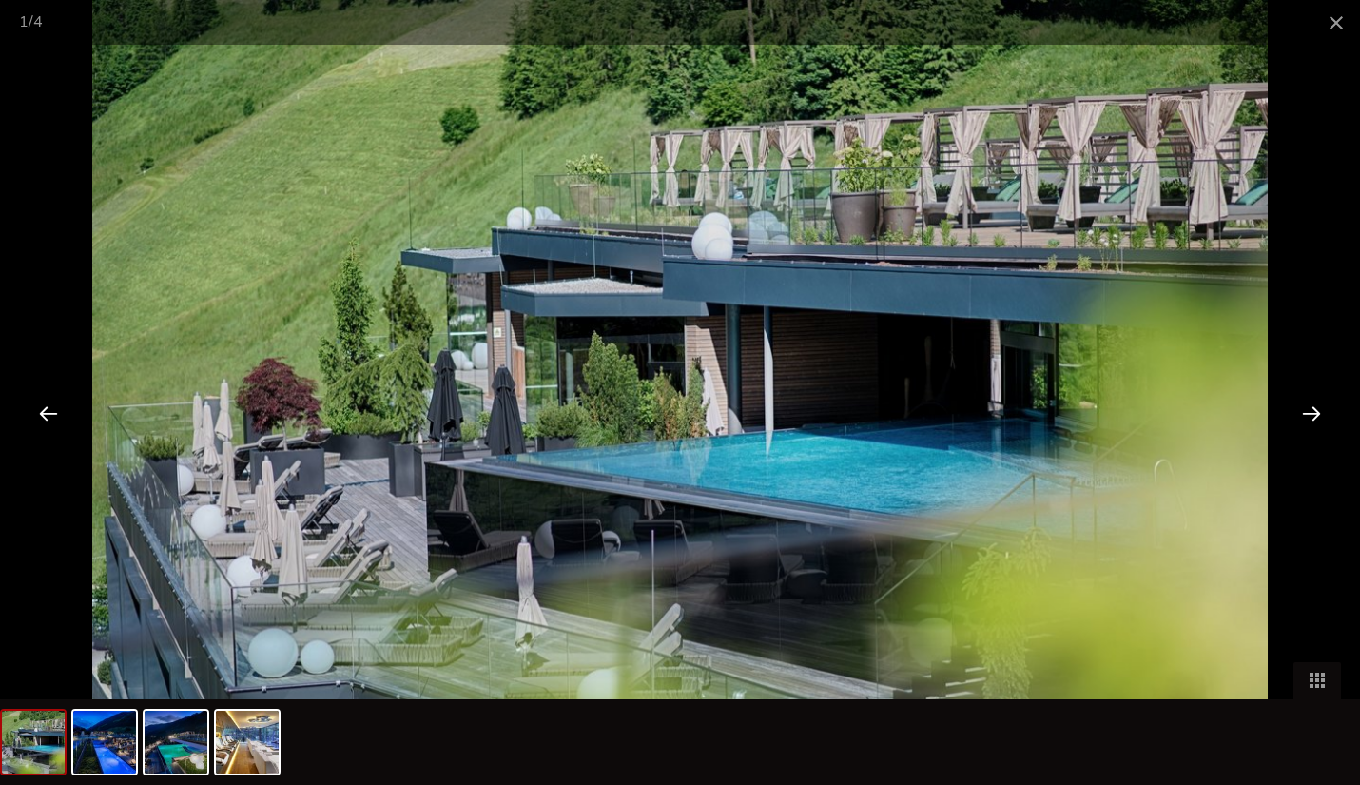
click at [1302, 418] on div at bounding box center [1311, 412] width 59 height 59
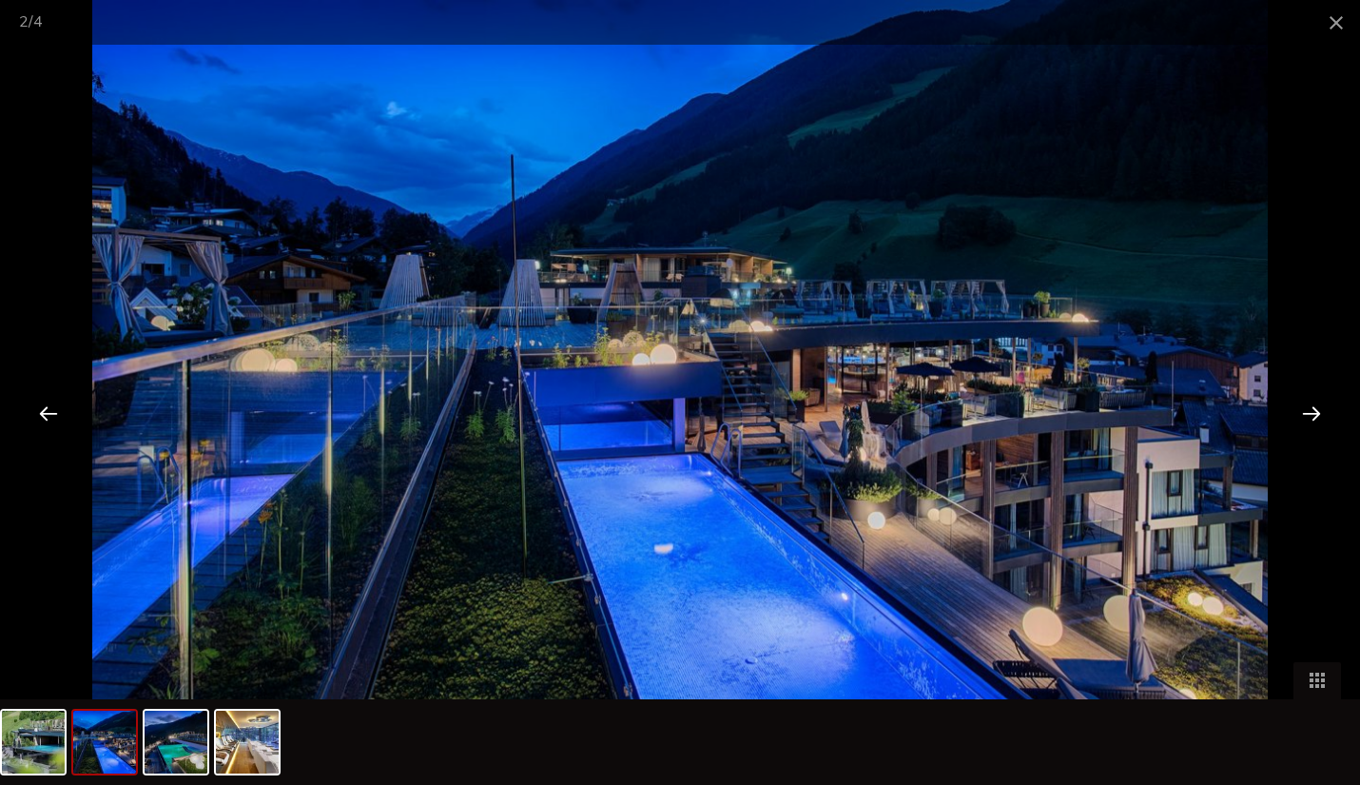
click at [1320, 414] on div at bounding box center [1311, 412] width 59 height 59
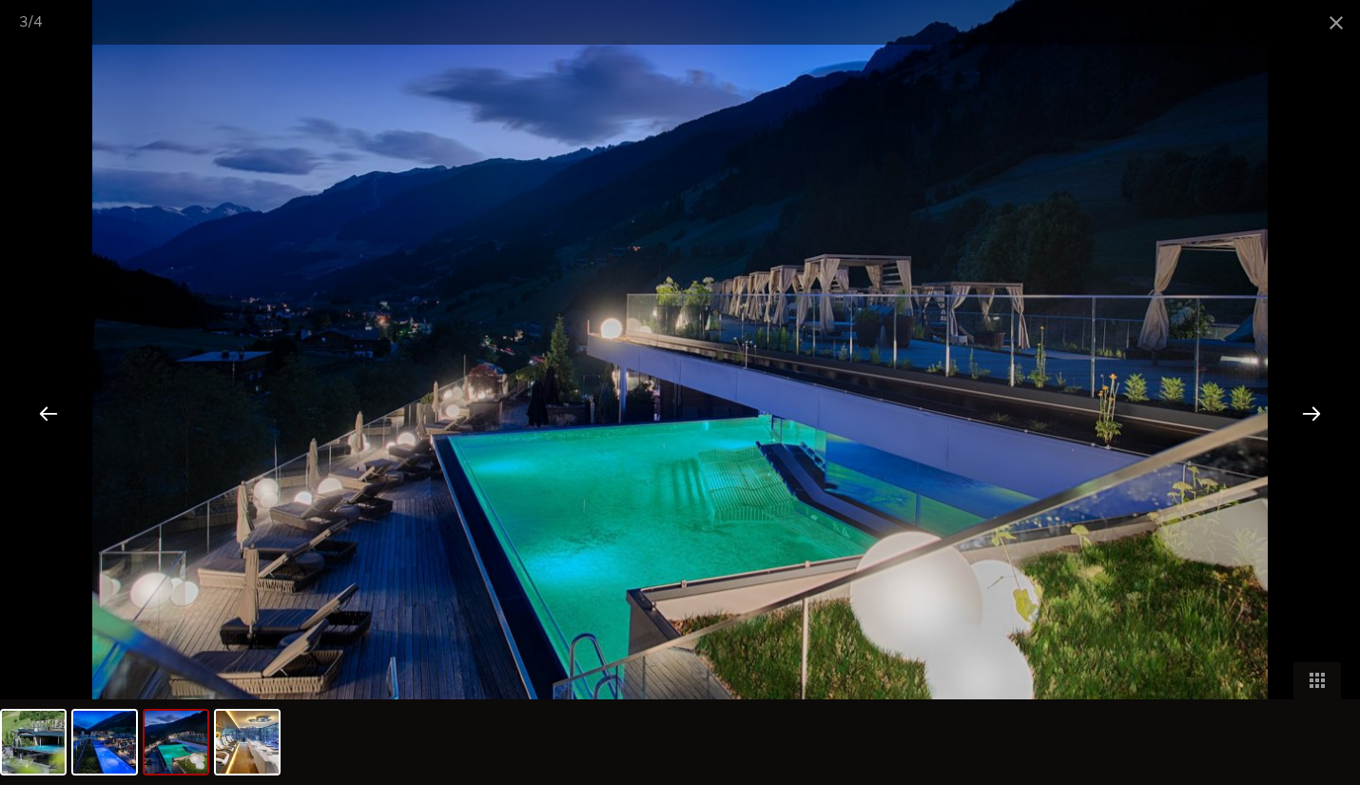
click at [1321, 413] on div at bounding box center [1311, 412] width 59 height 59
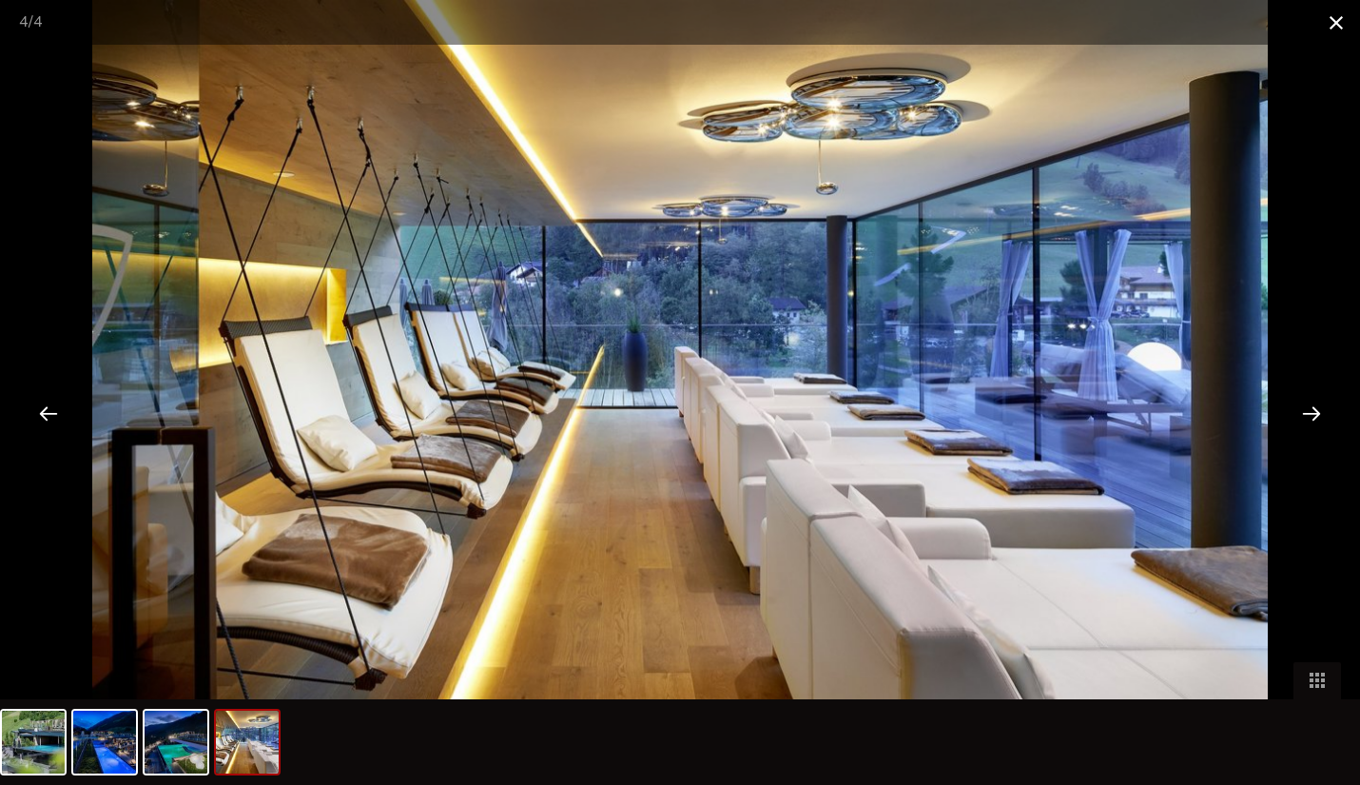
click at [1342, 28] on span at bounding box center [1337, 22] width 48 height 45
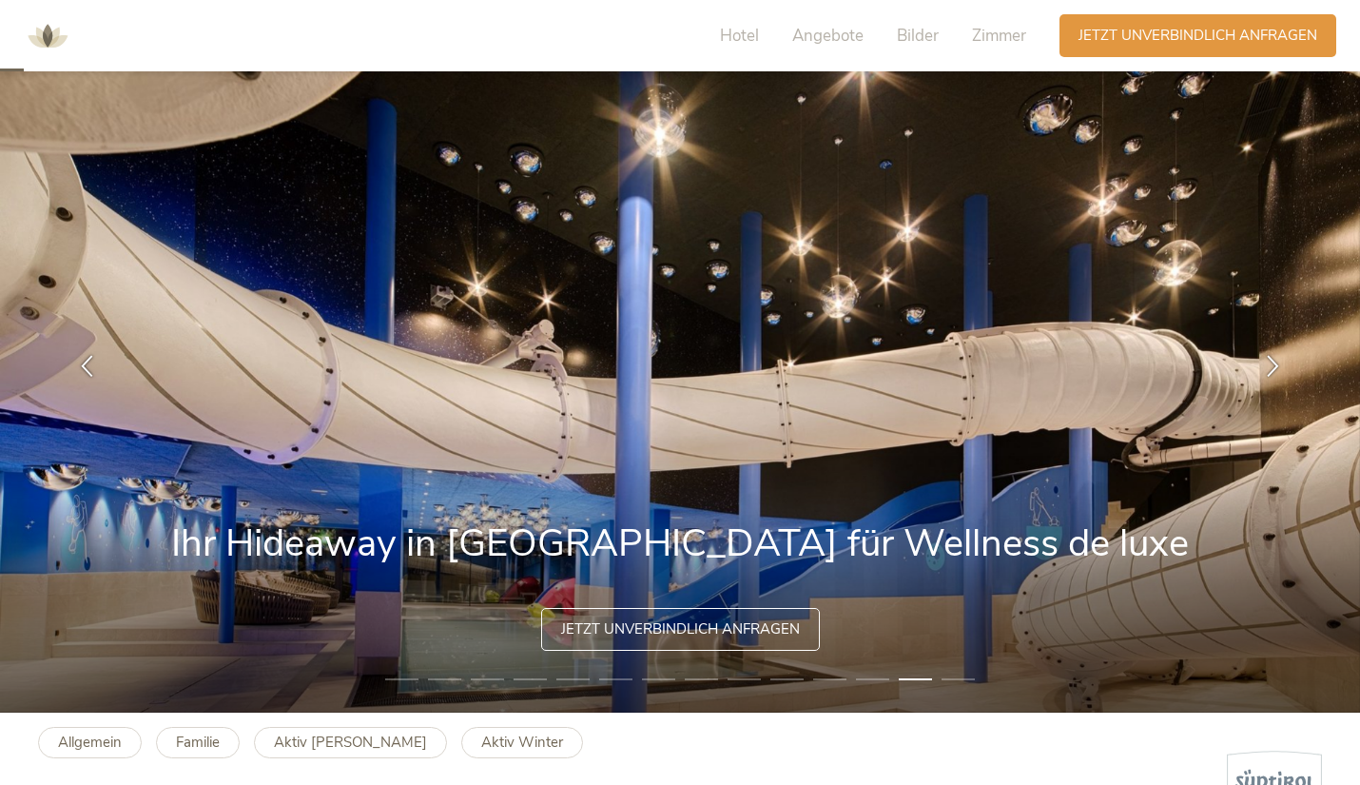
scroll to position [0, 0]
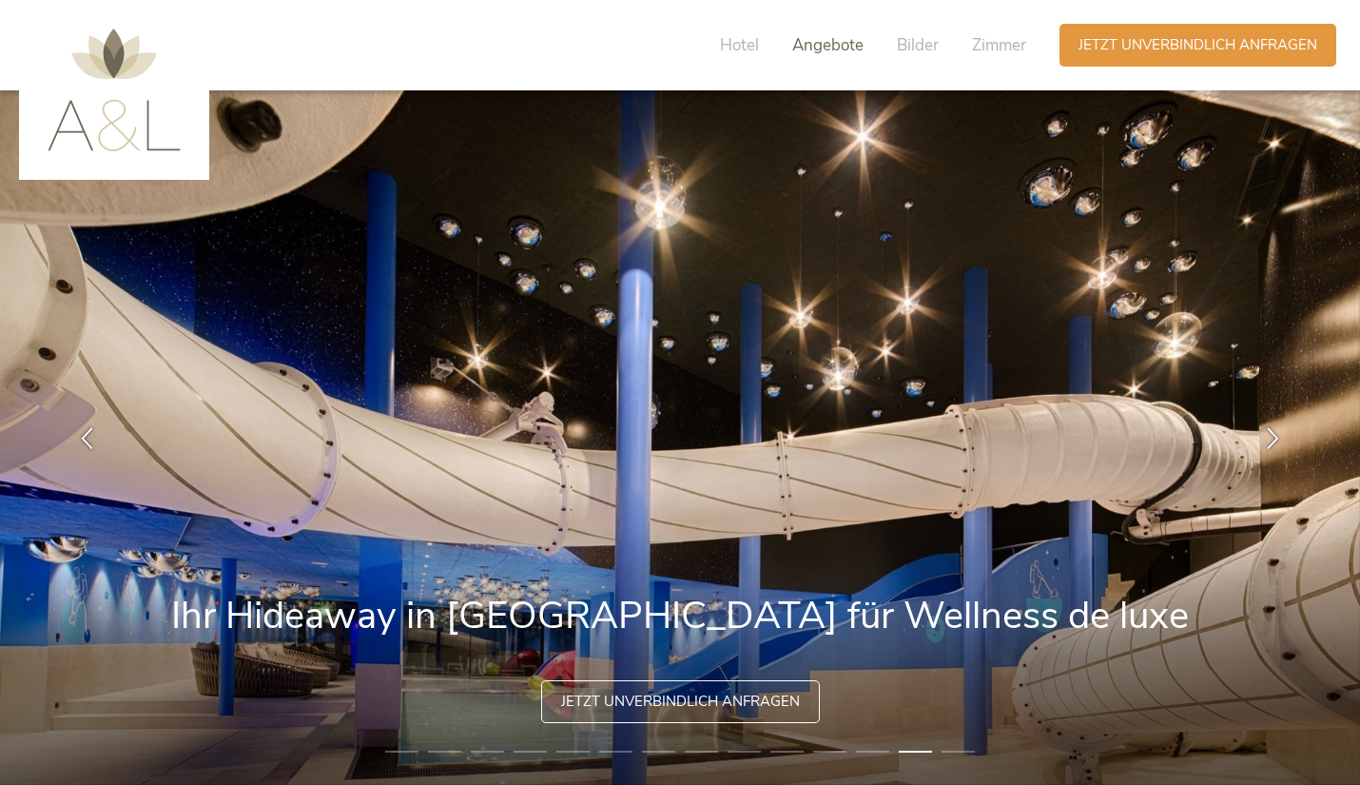
click at [834, 50] on span "Angebote" at bounding box center [827, 45] width 71 height 22
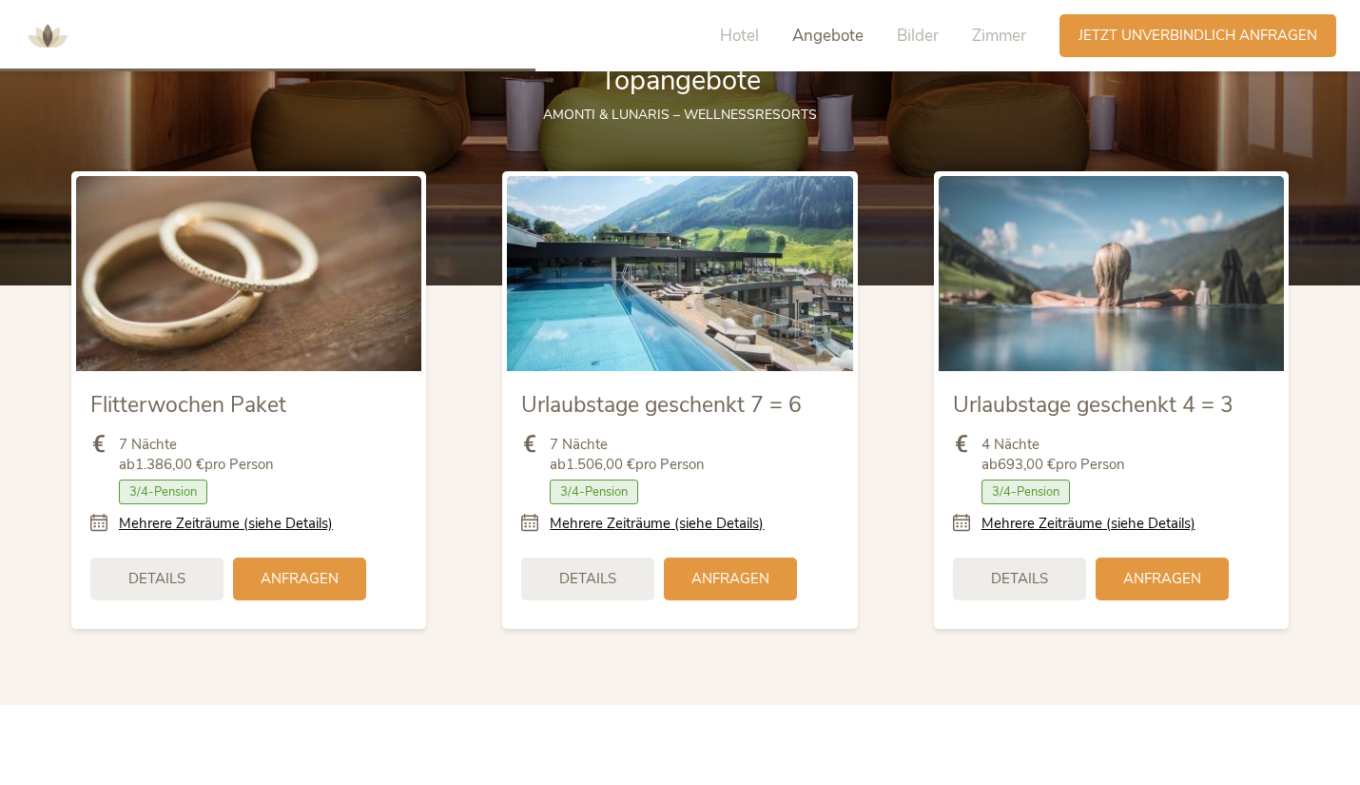
scroll to position [2302, 0]
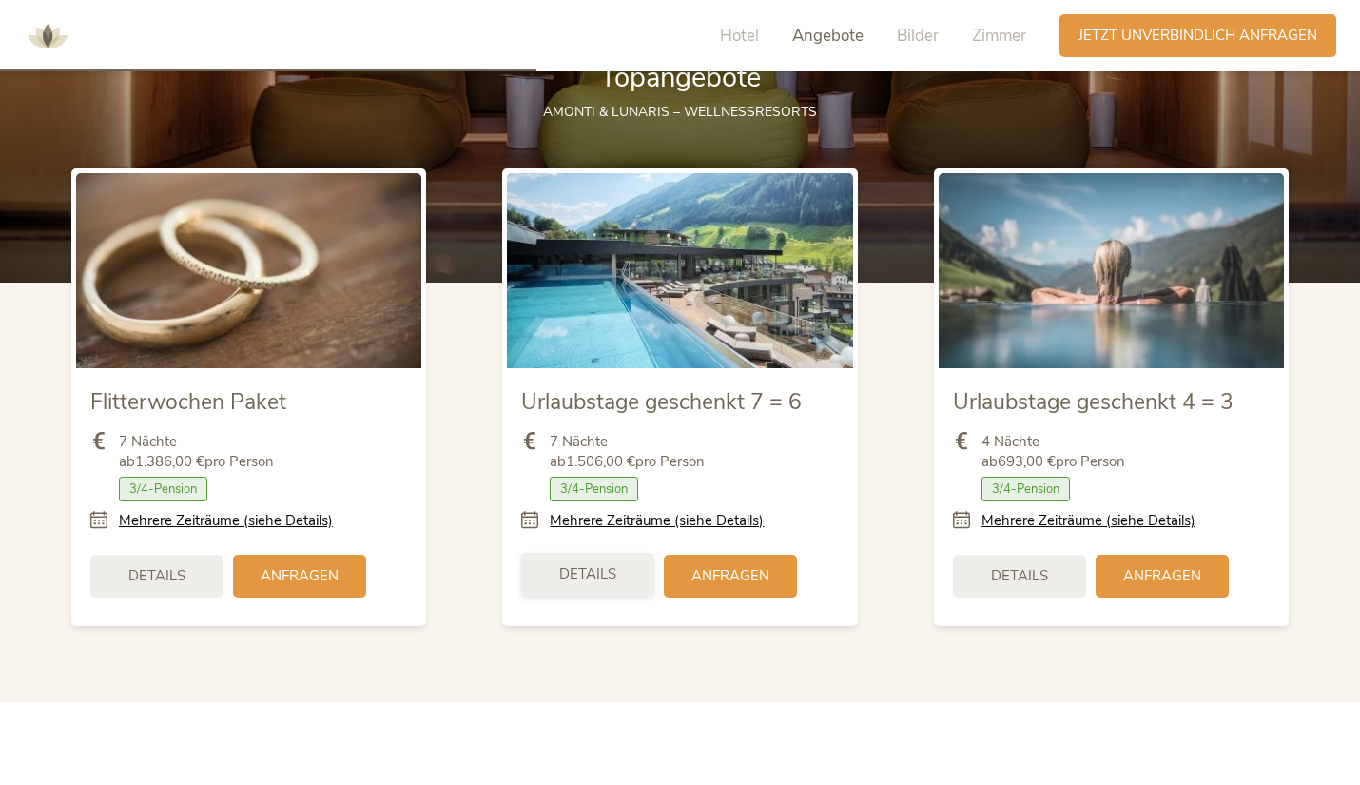
click at [592, 577] on span "Details" at bounding box center [587, 574] width 57 height 20
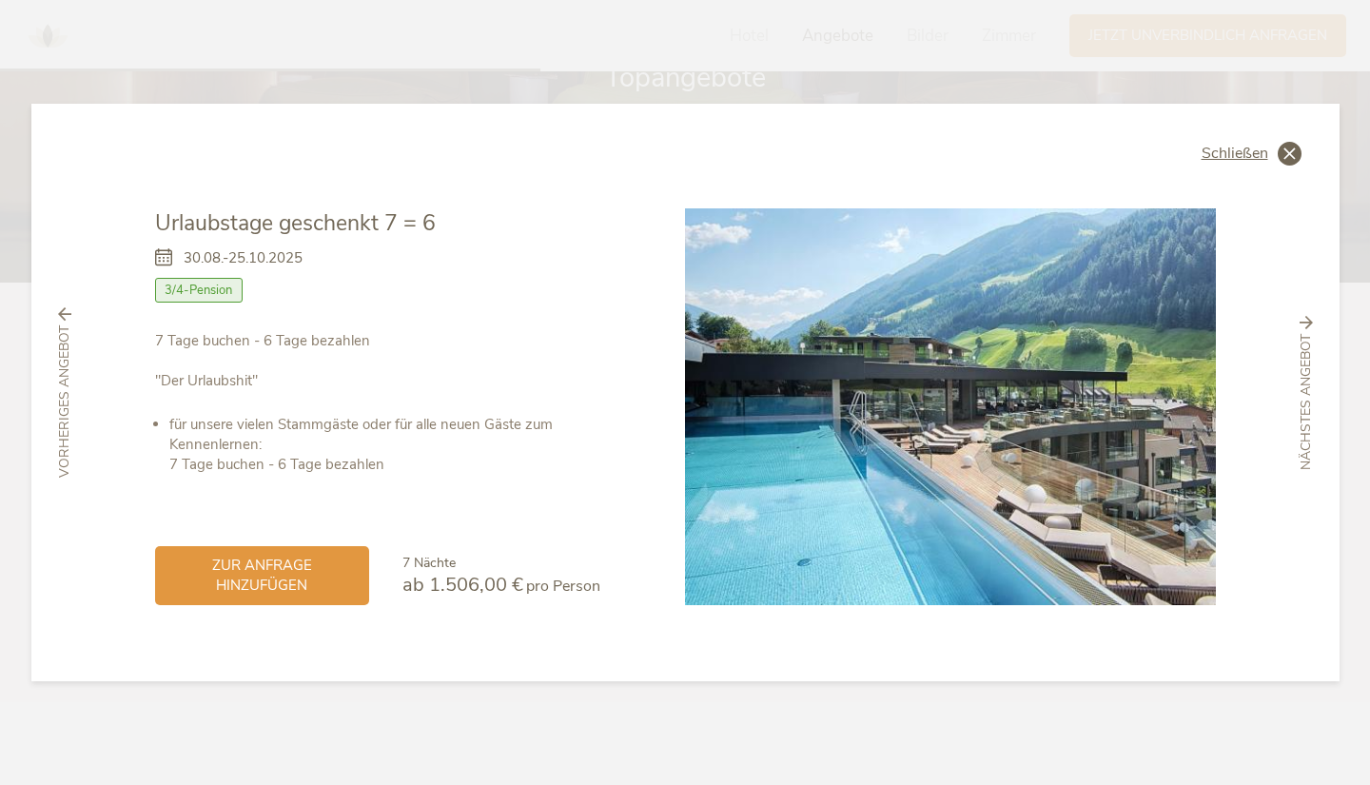
click at [1291, 158] on icon at bounding box center [1290, 154] width 24 height 24
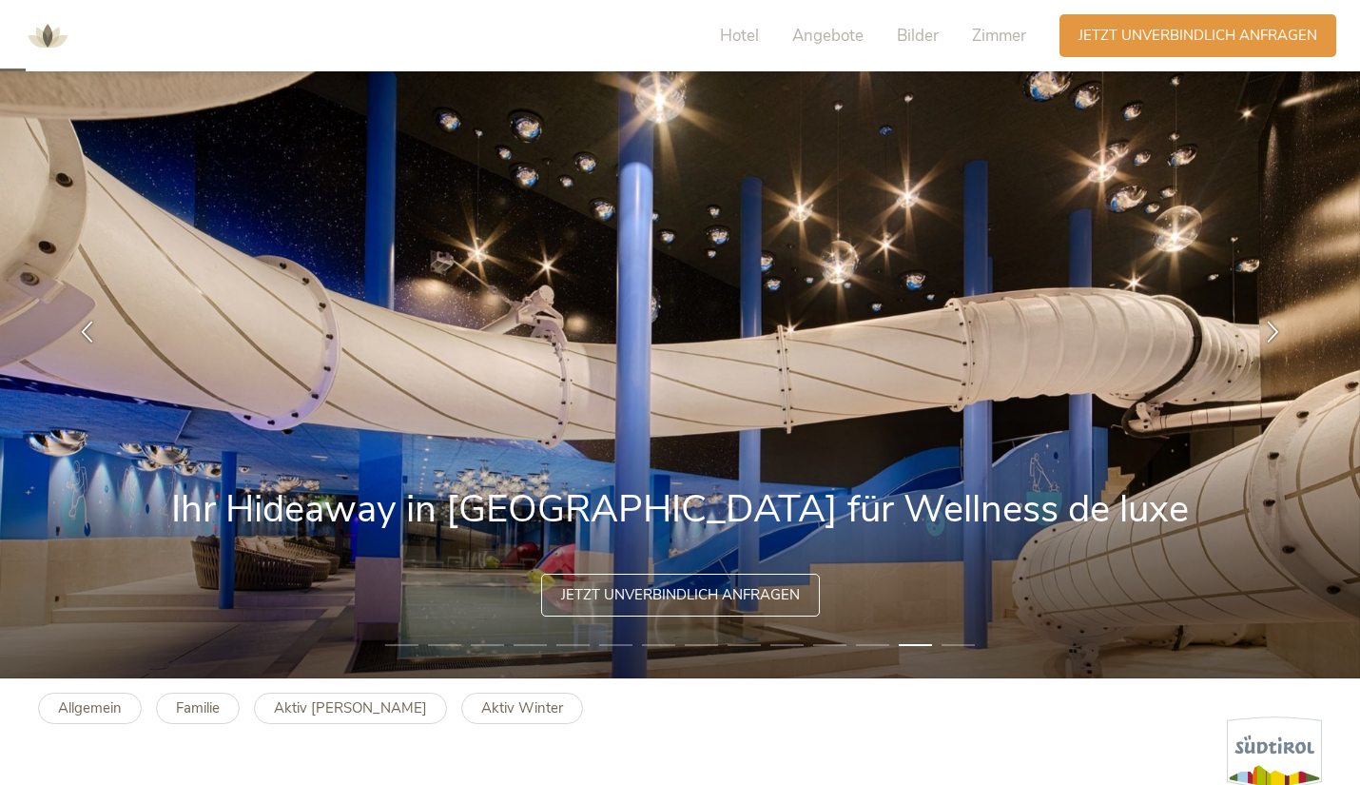
scroll to position [107, 0]
